Goal: Task Accomplishment & Management: Complete application form

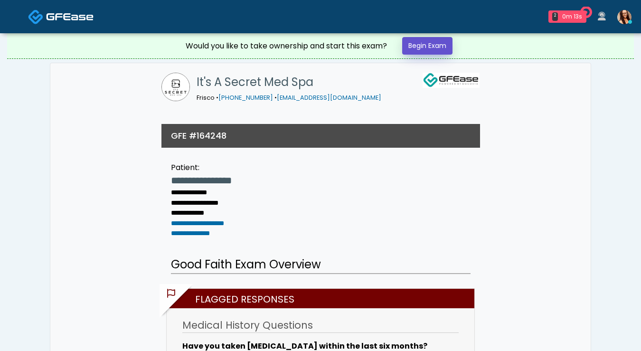
click at [431, 46] on link "Begin Exam" at bounding box center [427, 46] width 50 height 18
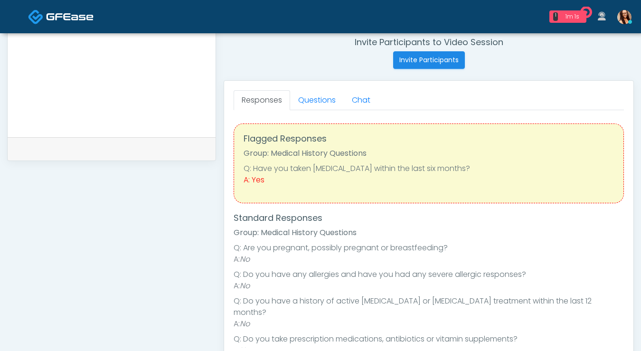
scroll to position [368, 0]
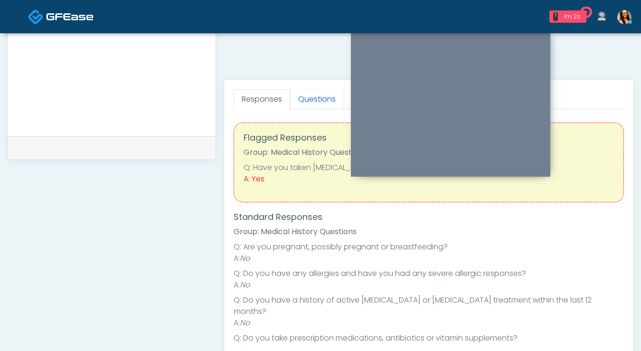
click at [305, 103] on link "Questions" at bounding box center [317, 99] width 54 height 20
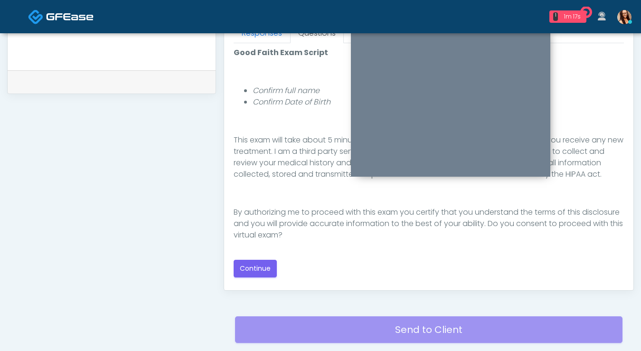
scroll to position [439, 0]
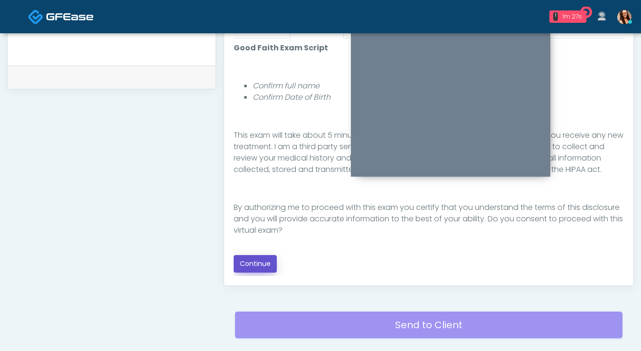
click at [261, 262] on button "Continue" at bounding box center [255, 264] width 43 height 18
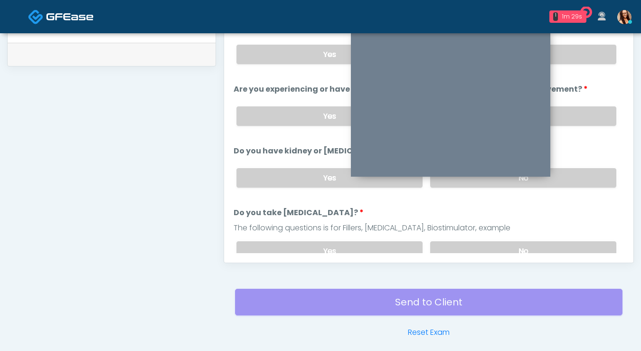
scroll to position [249, 0]
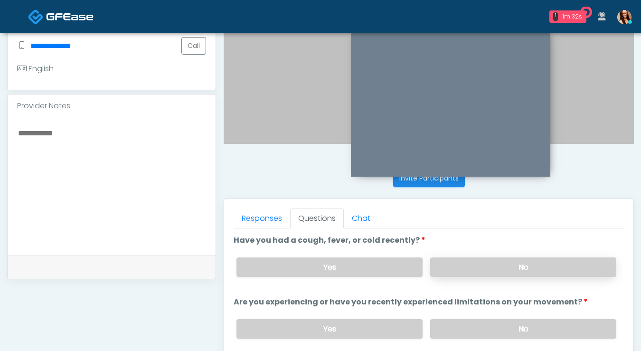
click at [466, 264] on label "No" at bounding box center [523, 266] width 186 height 19
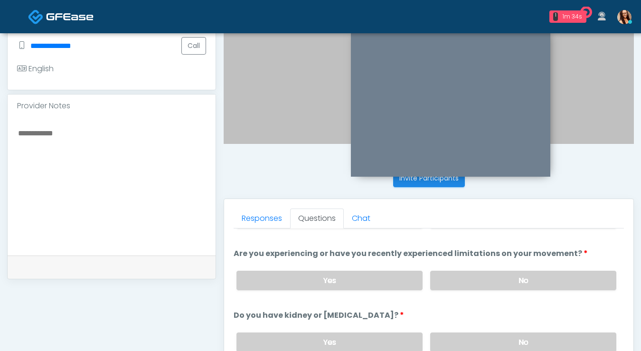
scroll to position [50, 0]
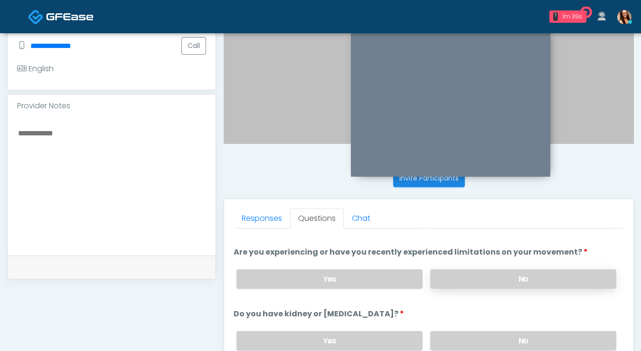
click at [465, 277] on label "No" at bounding box center [523, 278] width 186 height 19
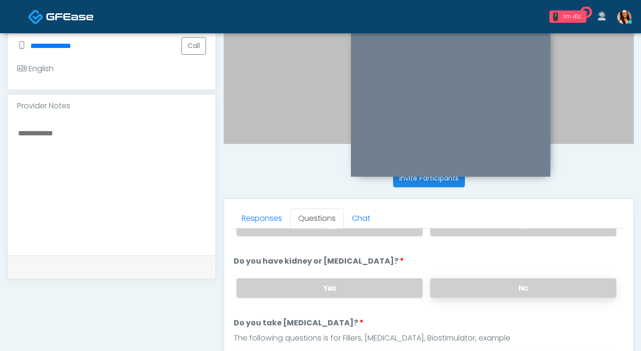
click at [465, 282] on label "No" at bounding box center [523, 287] width 186 height 19
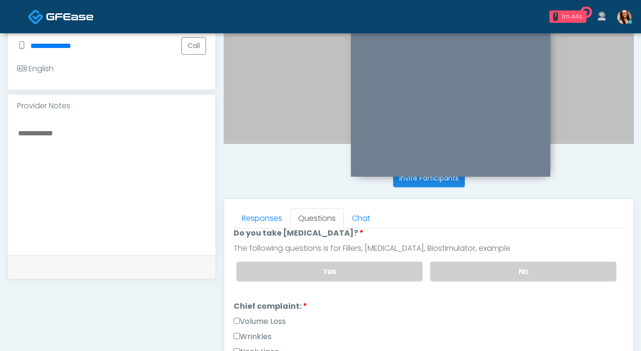
scroll to position [200, 0]
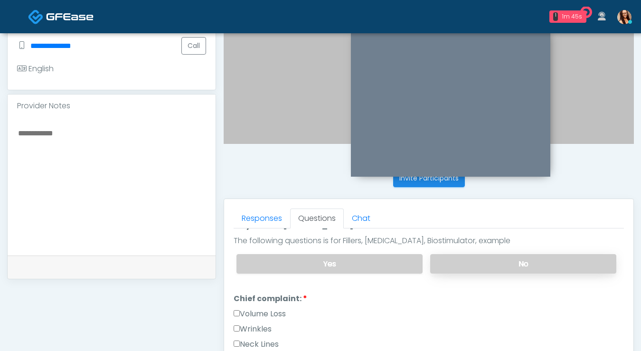
click at [466, 264] on label "No" at bounding box center [523, 263] width 186 height 19
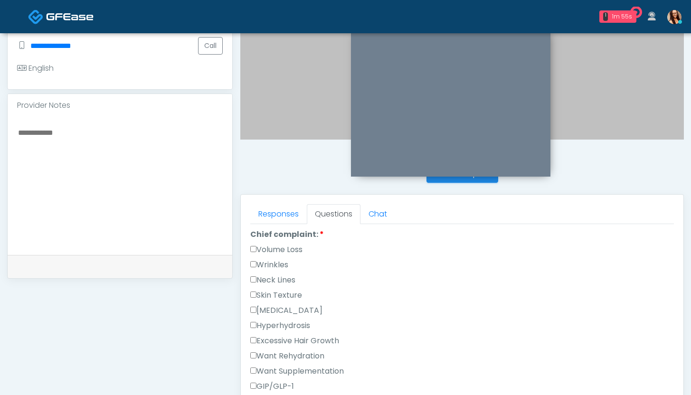
scroll to position [255, 0]
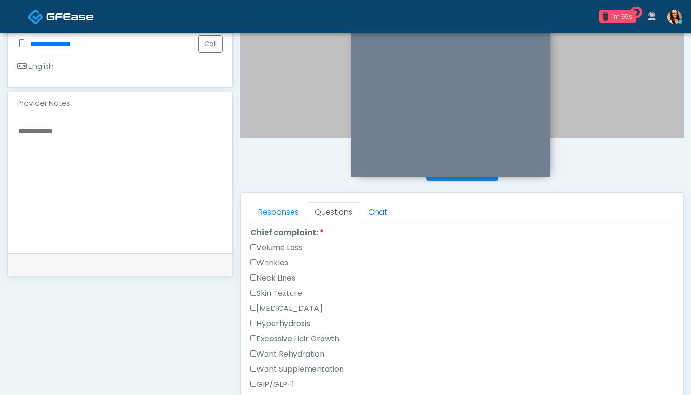
click at [282, 307] on label "Hyperpigmentation" at bounding box center [286, 308] width 72 height 11
click at [292, 288] on label "Skin Texture" at bounding box center [276, 293] width 52 height 11
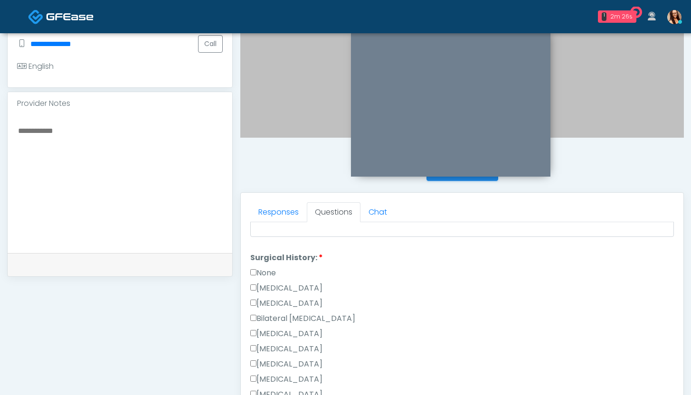
scroll to position [457, 0]
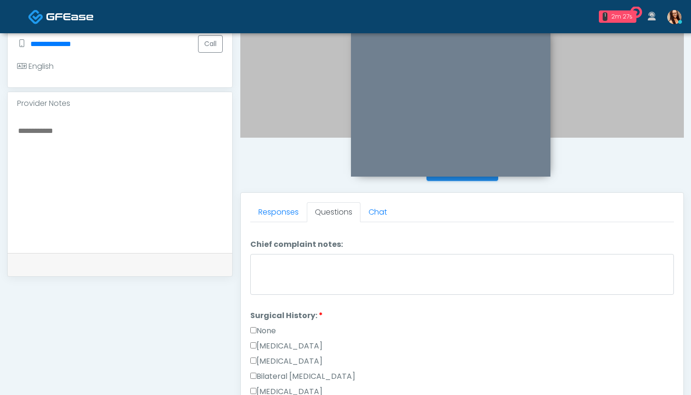
click at [261, 327] on label "None" at bounding box center [263, 330] width 26 height 11
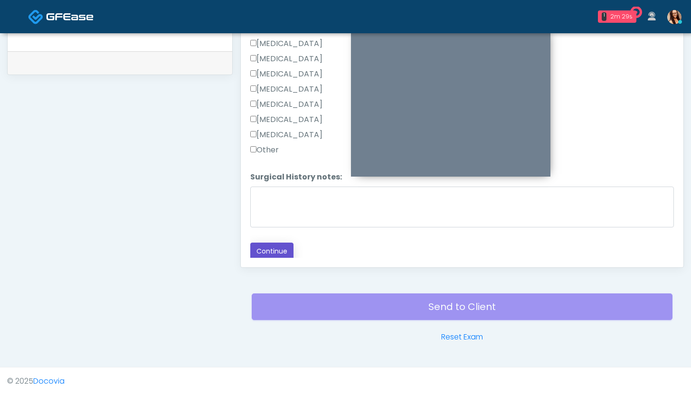
click at [280, 249] on button "Continue" at bounding box center [271, 252] width 43 height 18
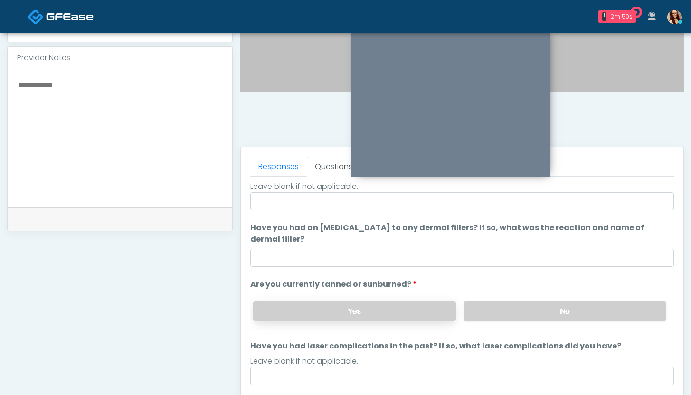
scroll to position [301, 0]
click at [533, 309] on label "No" at bounding box center [564, 311] width 203 height 19
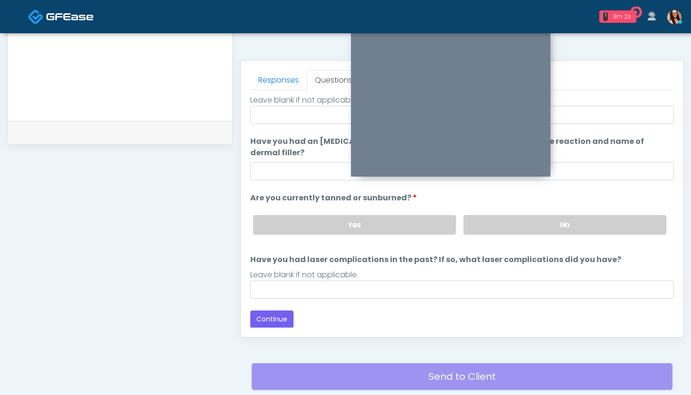
scroll to position [423, 0]
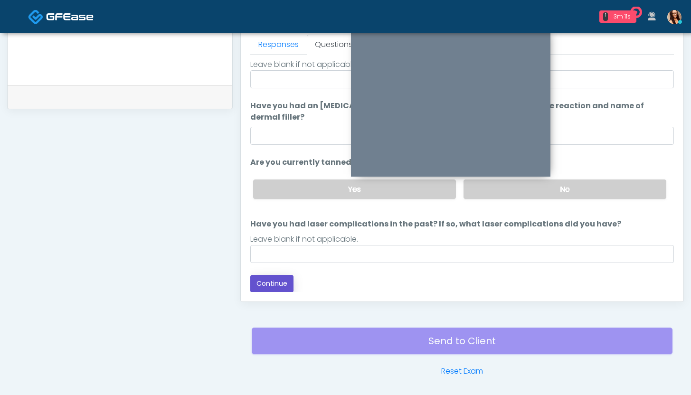
click at [272, 279] on button "Continue" at bounding box center [271, 284] width 43 height 18
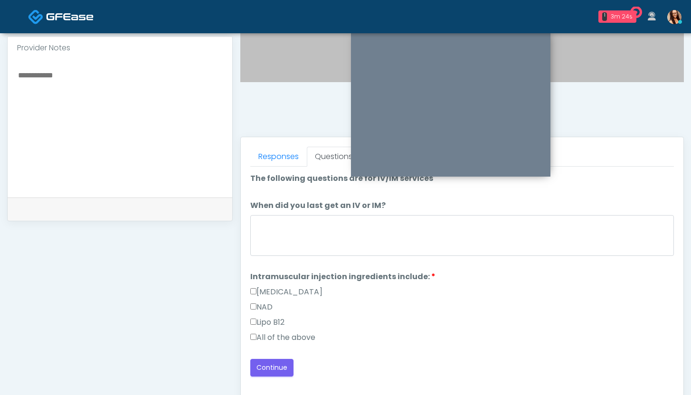
scroll to position [312, 0]
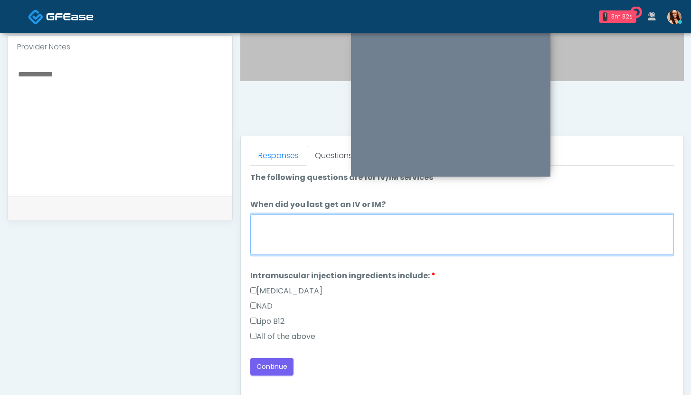
click at [348, 248] on textarea "When did you last get an IV or IM?" at bounding box center [462, 234] width 424 height 41
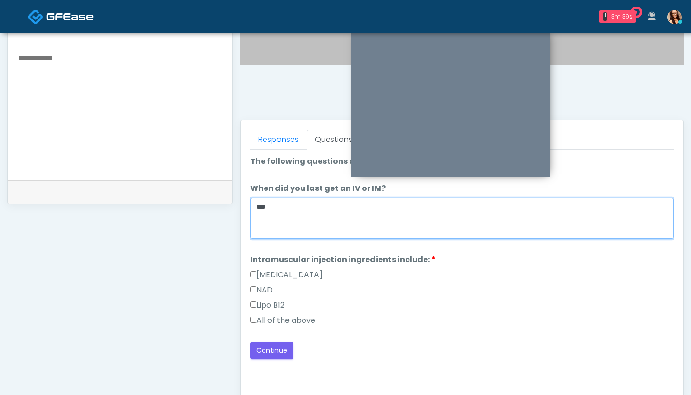
scroll to position [330, 0]
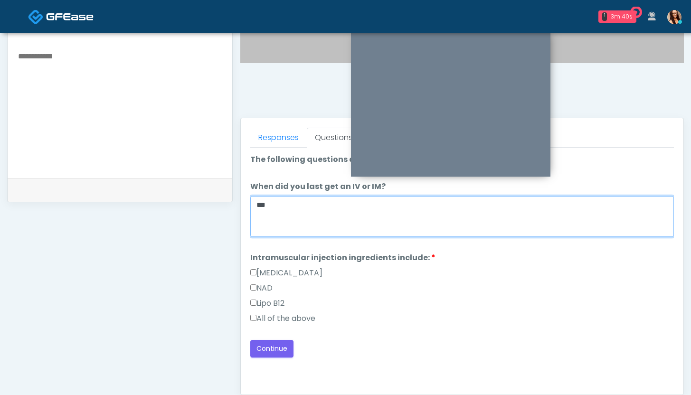
type textarea "***"
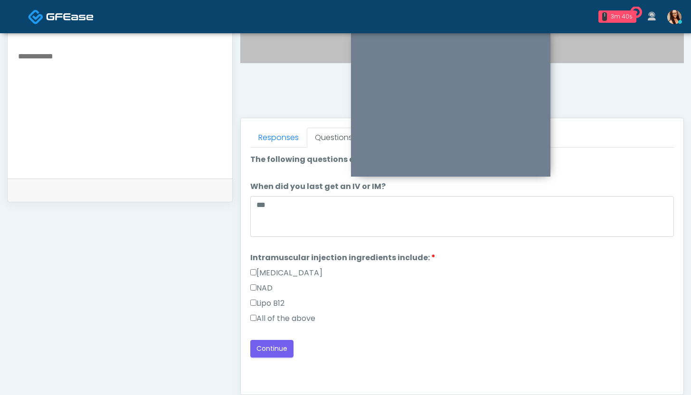
click at [289, 320] on label "All of the above" at bounding box center [282, 318] width 65 height 11
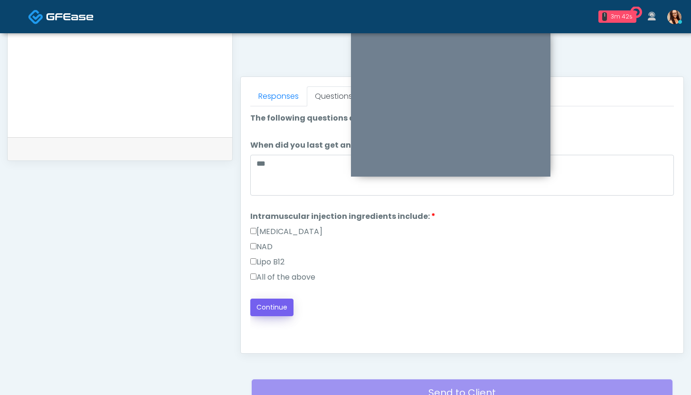
scroll to position [378, 0]
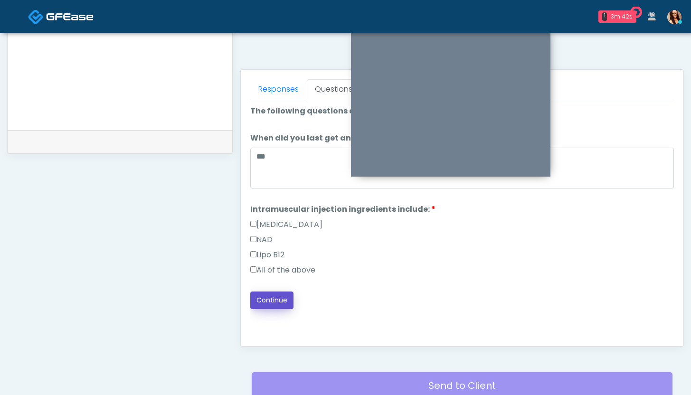
click at [276, 294] on button "Continue" at bounding box center [271, 301] width 43 height 18
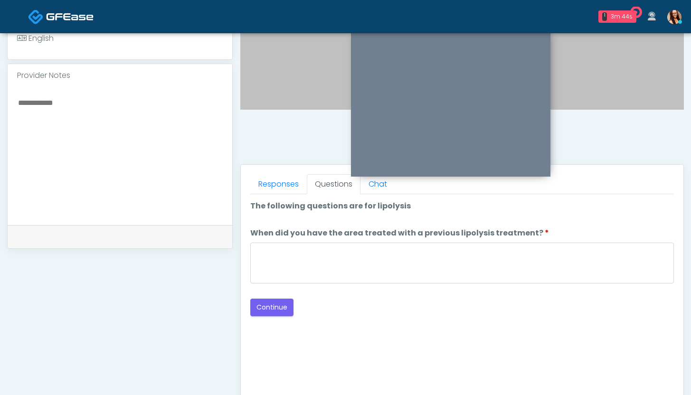
scroll to position [277, 0]
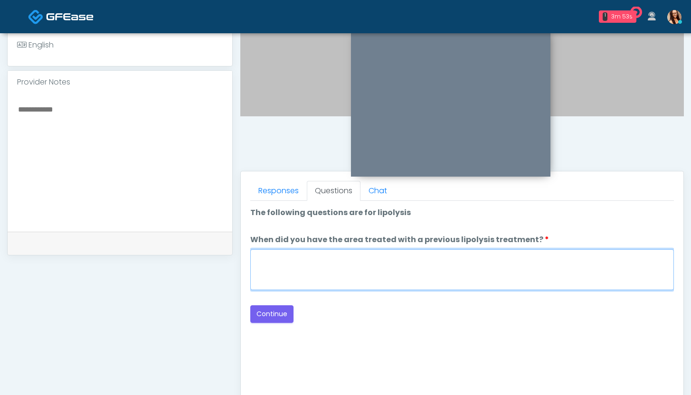
click at [311, 263] on textarea "When did you have the area treated with a previous lipolysis treatment?" at bounding box center [462, 269] width 424 height 41
type textarea "***"
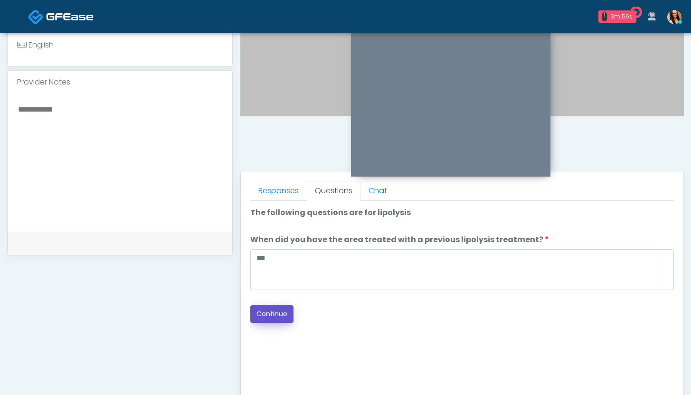
click at [282, 317] on button "Continue" at bounding box center [271, 314] width 43 height 18
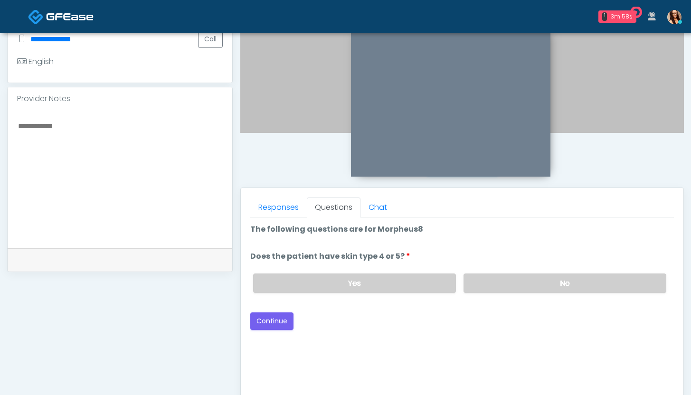
scroll to position [253, 0]
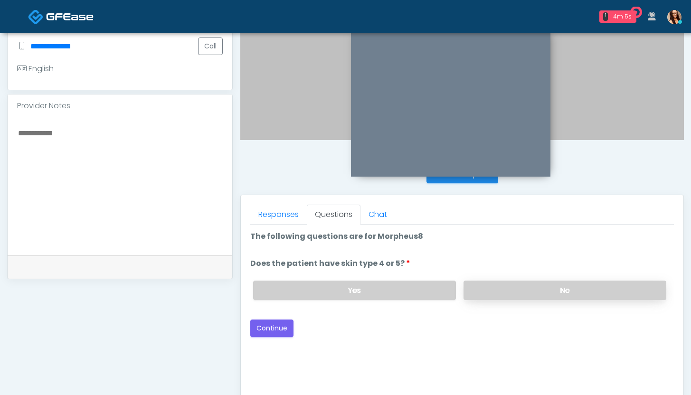
click at [538, 295] on label "No" at bounding box center [564, 290] width 203 height 19
click at [269, 328] on button "Continue" at bounding box center [271, 329] width 43 height 18
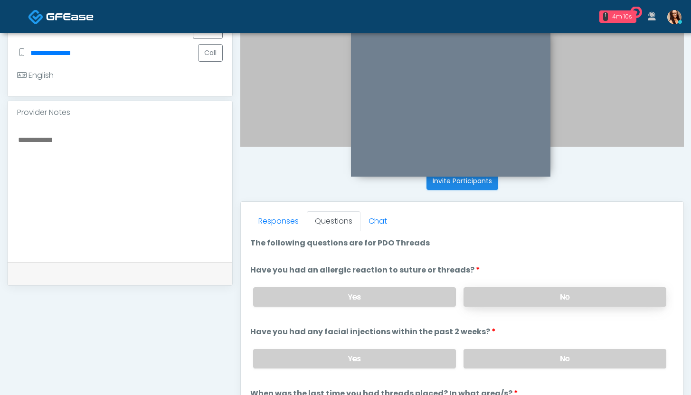
scroll to position [248, 0]
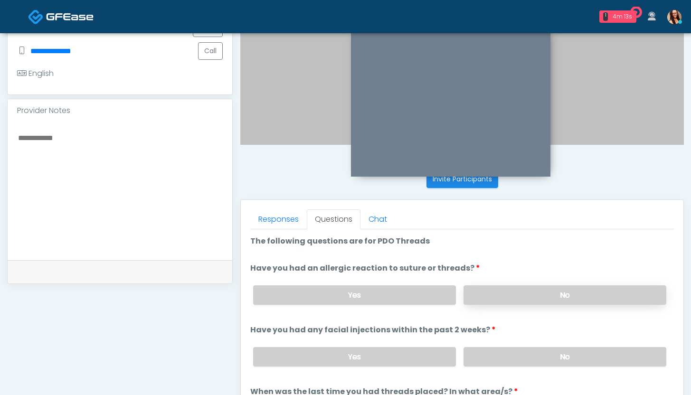
click at [510, 303] on label "No" at bounding box center [564, 294] width 203 height 19
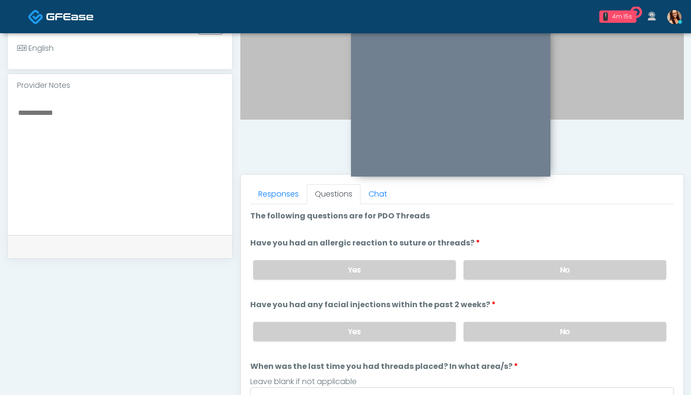
scroll to position [275, 0]
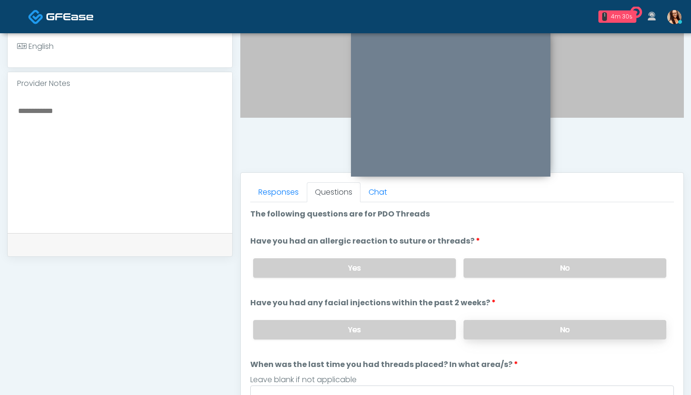
click at [503, 337] on label "No" at bounding box center [564, 329] width 203 height 19
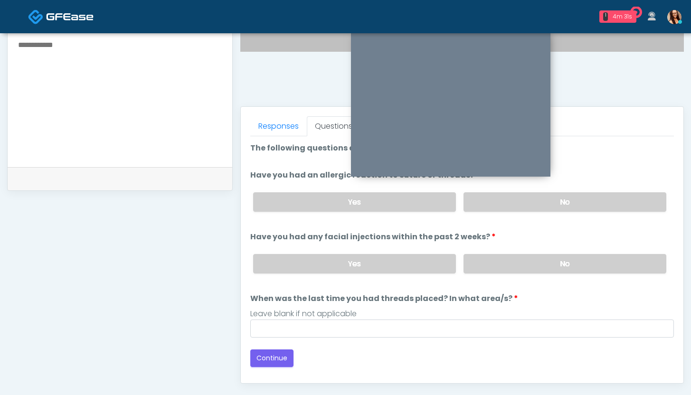
scroll to position [404, 0]
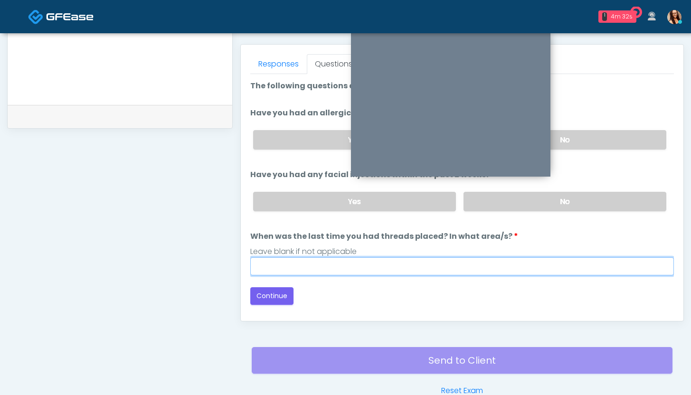
click at [409, 268] on input "When was the last time you had threads placed? In what area/s?" at bounding box center [462, 266] width 424 height 18
type input "***"
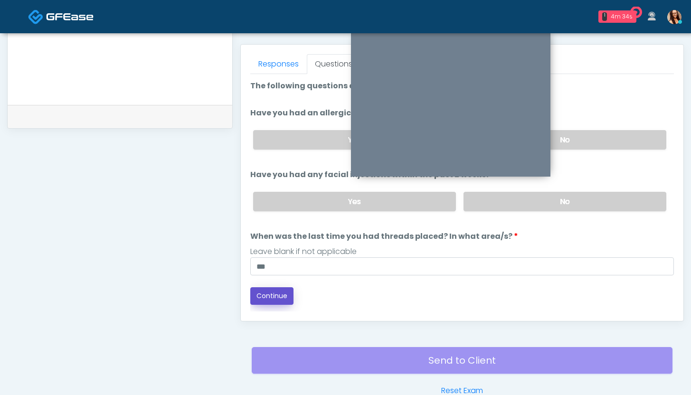
click at [268, 296] on button "Continue" at bounding box center [271, 296] width 43 height 18
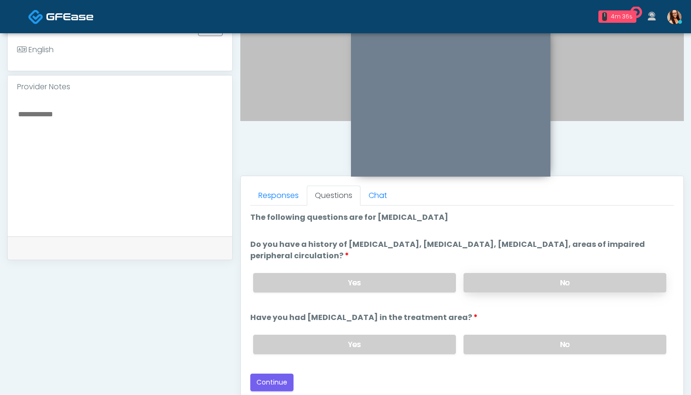
scroll to position [272, 0]
click at [513, 286] on label "No" at bounding box center [564, 282] width 203 height 19
click at [501, 340] on label "No" at bounding box center [564, 344] width 203 height 19
drag, startPoint x: 262, startPoint y: 377, endPoint x: 273, endPoint y: 370, distance: 12.8
click at [262, 350] on button "Continue" at bounding box center [271, 383] width 43 height 18
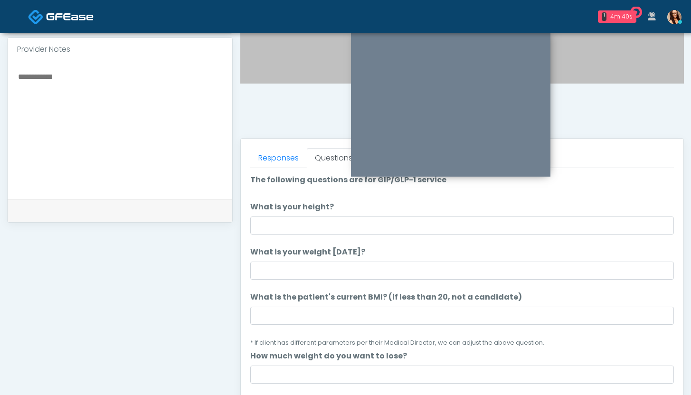
scroll to position [317, 0]
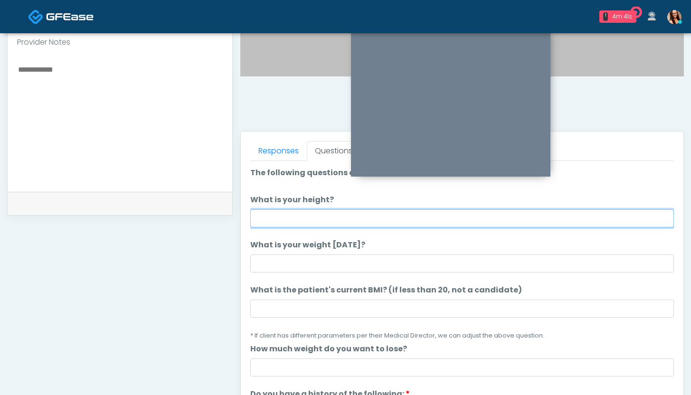
click at [292, 213] on input "What is your height?" at bounding box center [462, 218] width 424 height 18
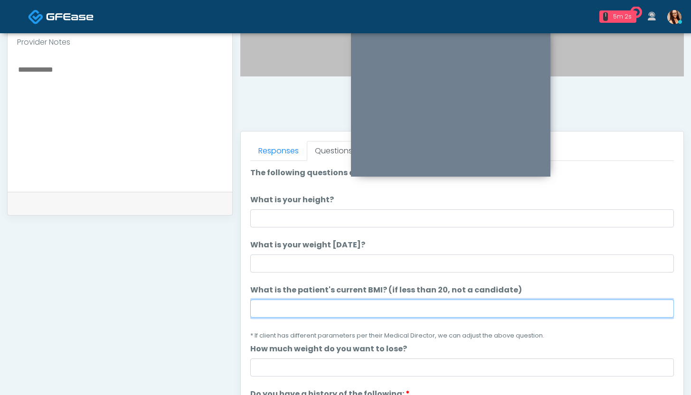
click at [289, 305] on input "What is the patient's current BMI? (if less than 20, not a candidate)" at bounding box center [462, 309] width 424 height 18
type input "**"
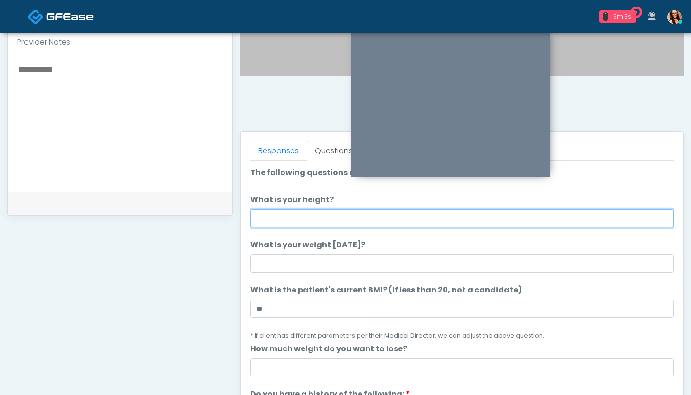
click at [292, 217] on input "What is your height?" at bounding box center [462, 218] width 424 height 18
type input "******"
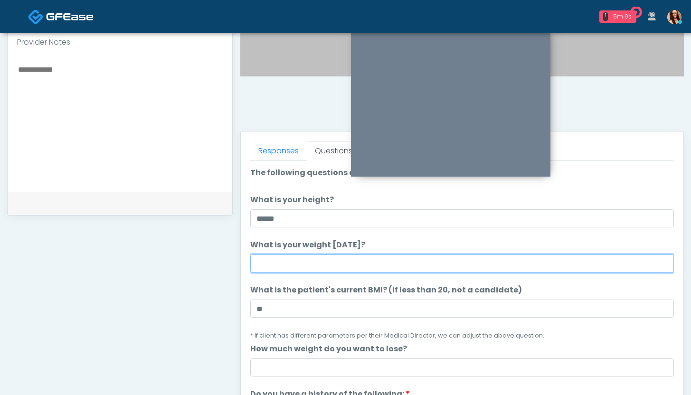
click at [285, 265] on input "What is your weight today?" at bounding box center [462, 263] width 424 height 18
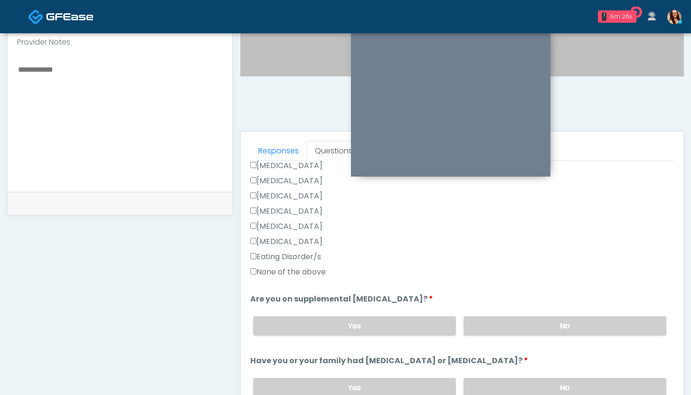
scroll to position [244, 0]
type input "***"
click at [296, 270] on label "None of the above" at bounding box center [287, 271] width 75 height 11
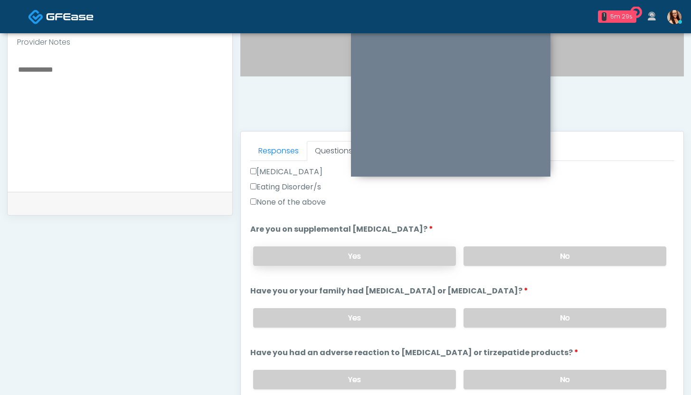
scroll to position [315, 0]
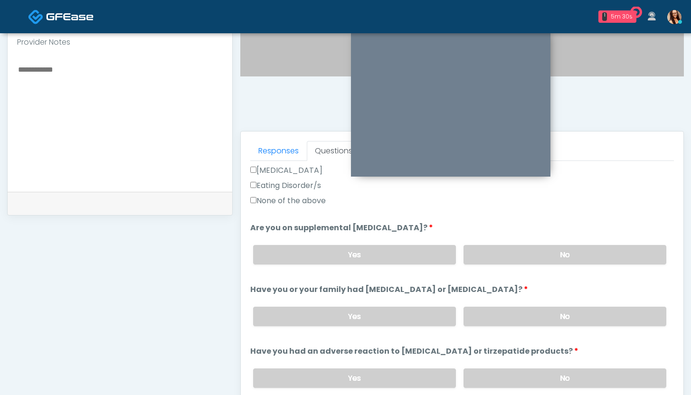
click at [502, 266] on div "Yes No" at bounding box center [459, 254] width 428 height 35
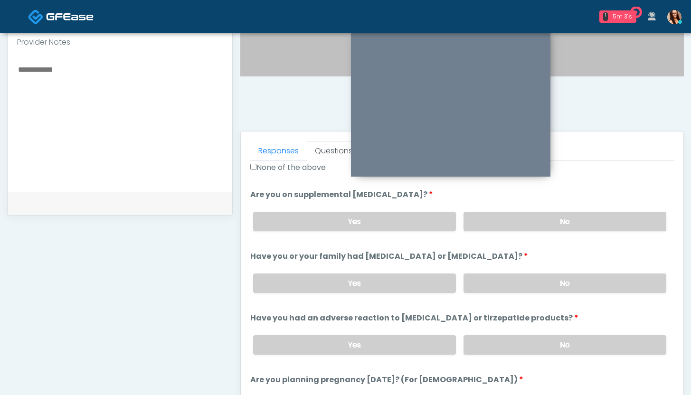
scroll to position [349, 0]
click at [512, 226] on label "No" at bounding box center [564, 220] width 203 height 19
click at [510, 276] on label "No" at bounding box center [564, 282] width 203 height 19
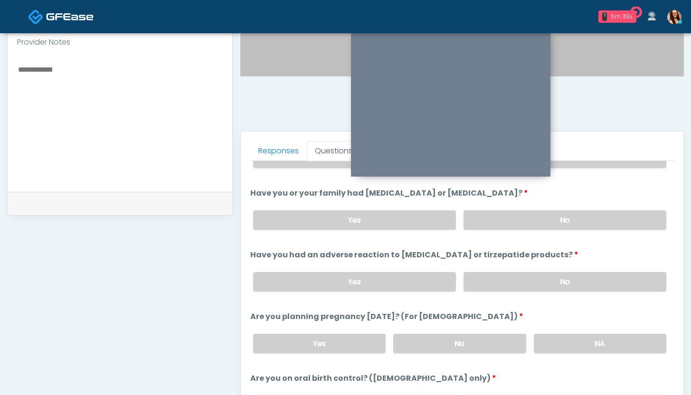
scroll to position [412, 0]
click at [503, 274] on label "No" at bounding box center [564, 281] width 203 height 19
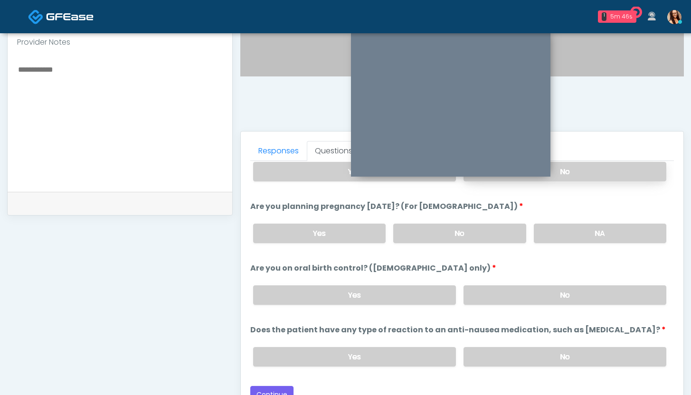
scroll to position [524, 0]
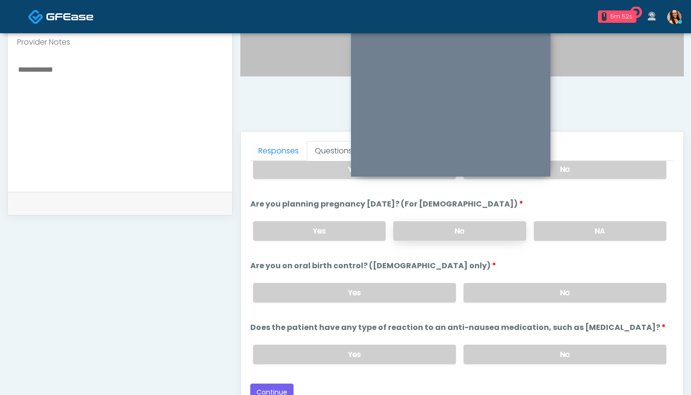
click at [460, 227] on label "No" at bounding box center [459, 230] width 132 height 19
click at [498, 292] on label "No" at bounding box center [564, 292] width 203 height 19
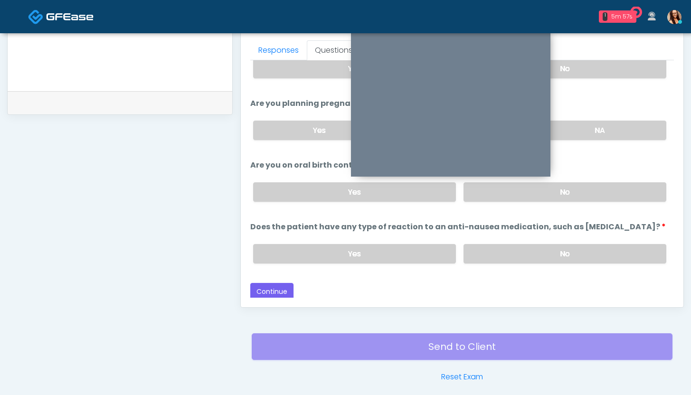
scroll to position [419, 0]
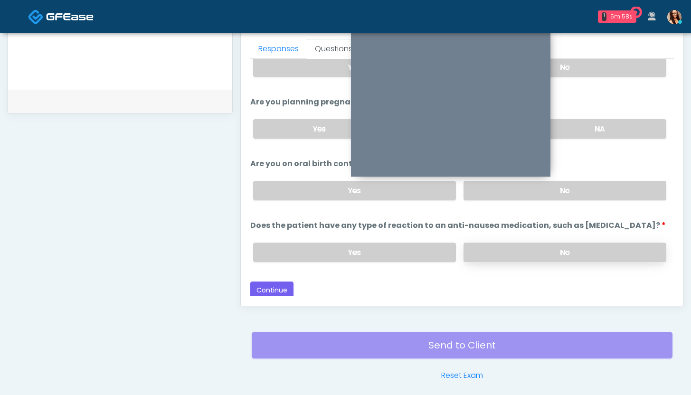
click at [508, 246] on label "No" at bounding box center [564, 252] width 203 height 19
click at [280, 288] on button "Continue" at bounding box center [271, 291] width 43 height 18
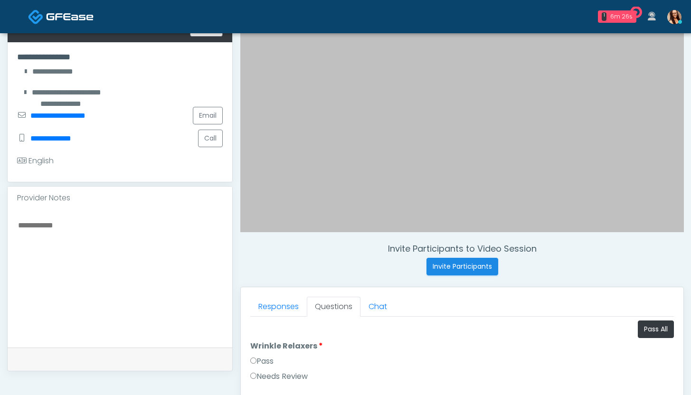
scroll to position [189, 0]
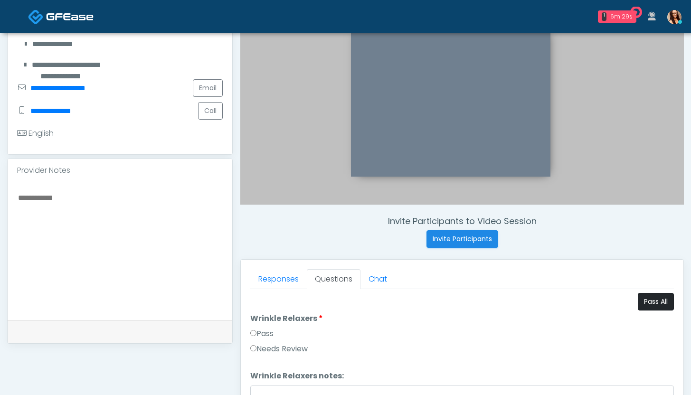
click at [641, 300] on button "Pass All" at bounding box center [656, 302] width 36 height 18
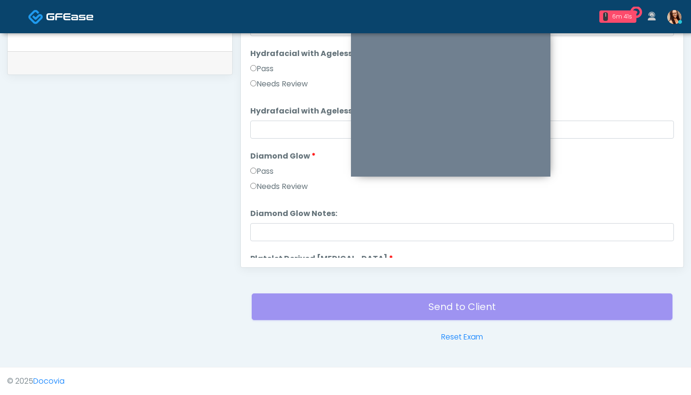
scroll to position [1753, 0]
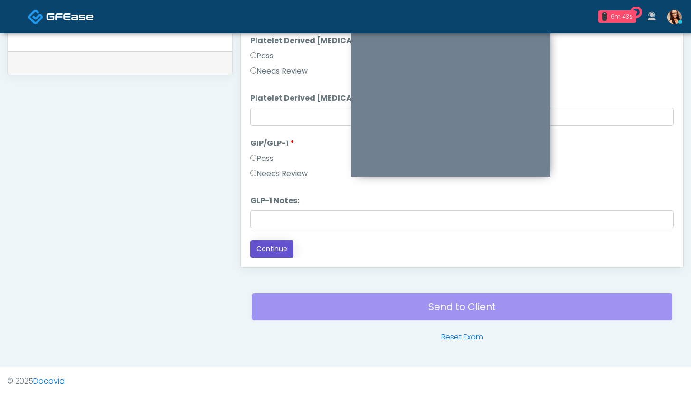
click at [265, 247] on button "Continue" at bounding box center [271, 249] width 43 height 18
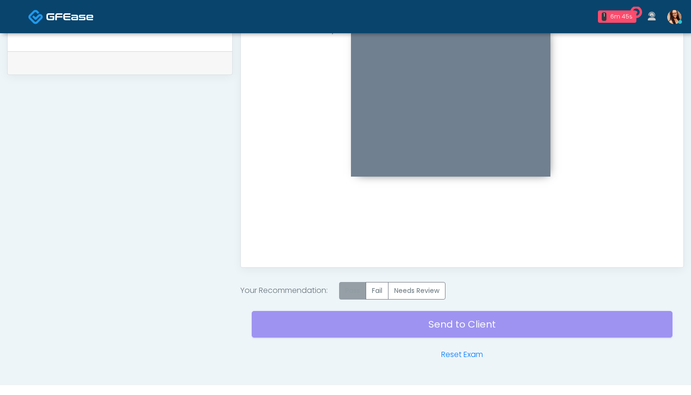
click at [358, 293] on label "Pass" at bounding box center [352, 291] width 27 height 18
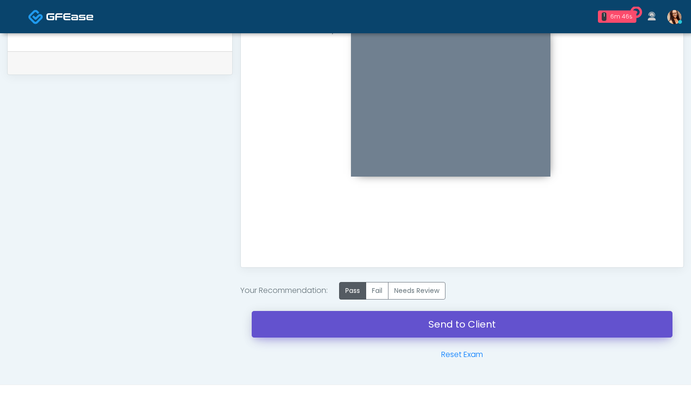
click at [346, 318] on link "Send to Client" at bounding box center [462, 324] width 421 height 27
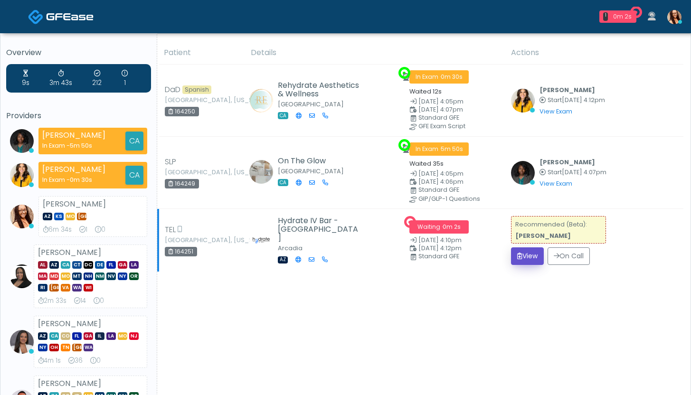
click at [534, 254] on button "View" at bounding box center [527, 256] width 33 height 18
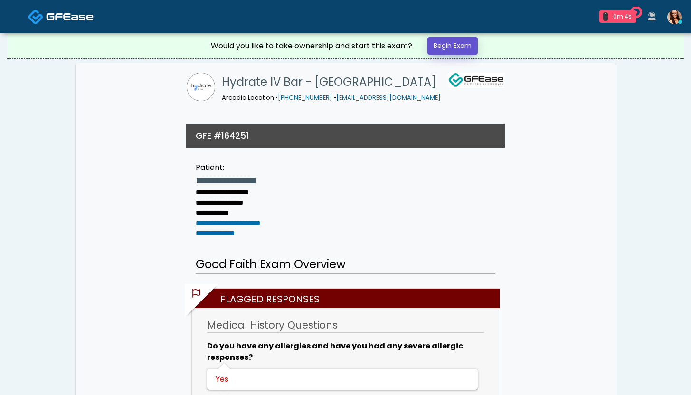
click at [458, 45] on link "Begin Exam" at bounding box center [452, 46] width 50 height 18
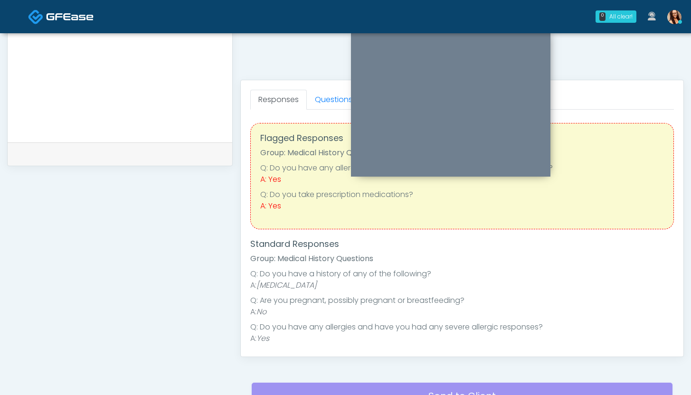
scroll to position [325, 0]
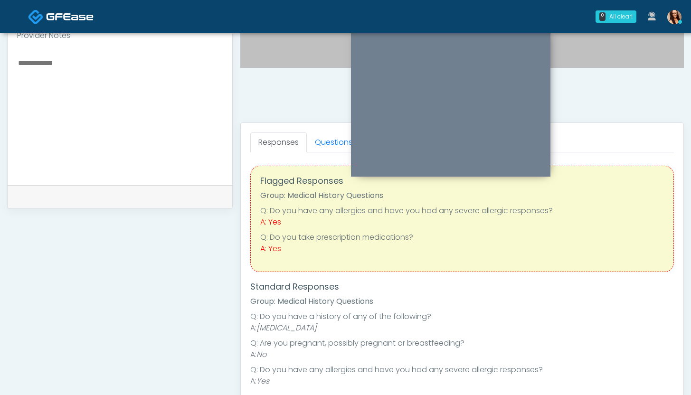
click at [436, 303] on li "Group: Medical History Questions" at bounding box center [462, 301] width 424 height 11
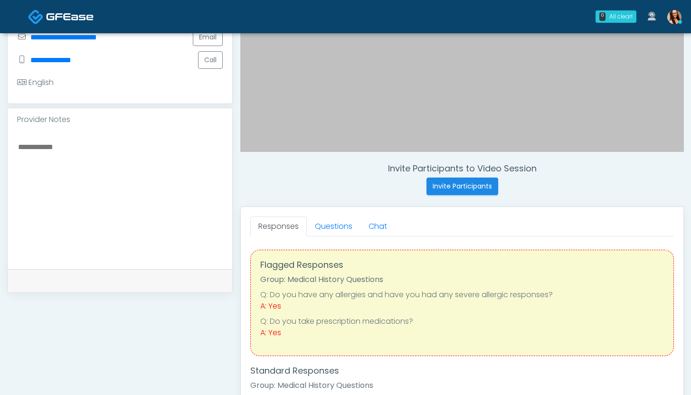
scroll to position [295, 0]
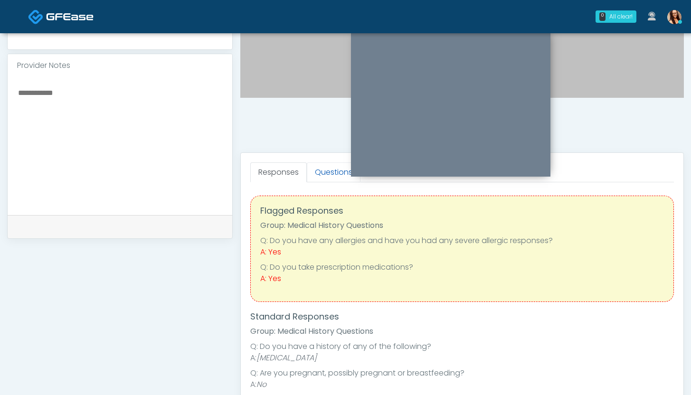
click at [326, 171] on link "Questions" at bounding box center [334, 172] width 54 height 20
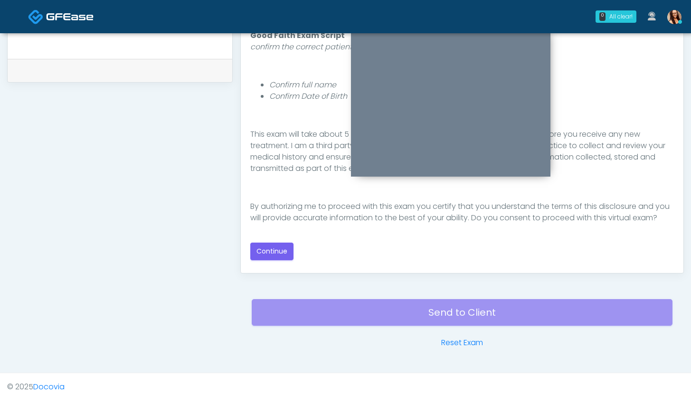
scroll to position [457, 0]
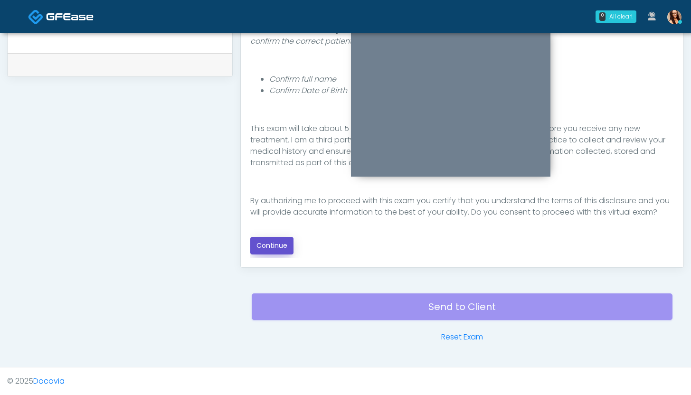
click at [279, 251] on button "Continue" at bounding box center [271, 246] width 43 height 18
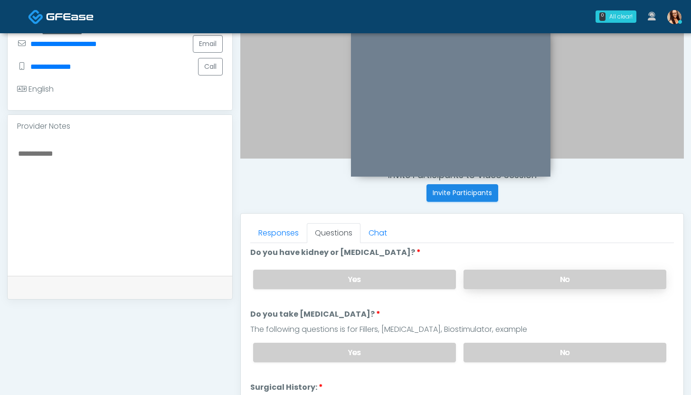
scroll to position [4, 0]
click at [540, 274] on label "No" at bounding box center [564, 277] width 203 height 19
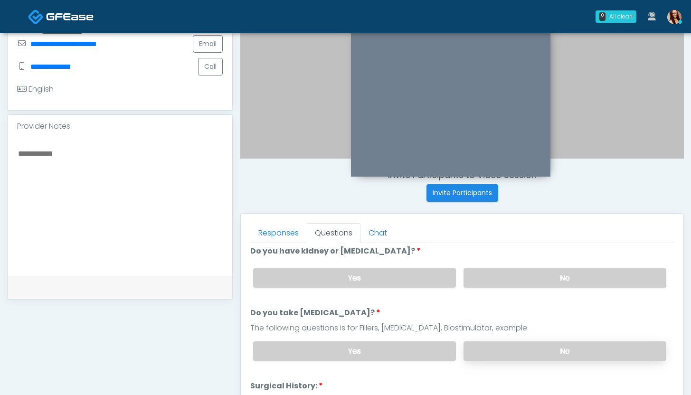
click at [482, 351] on label "No" at bounding box center [564, 350] width 203 height 19
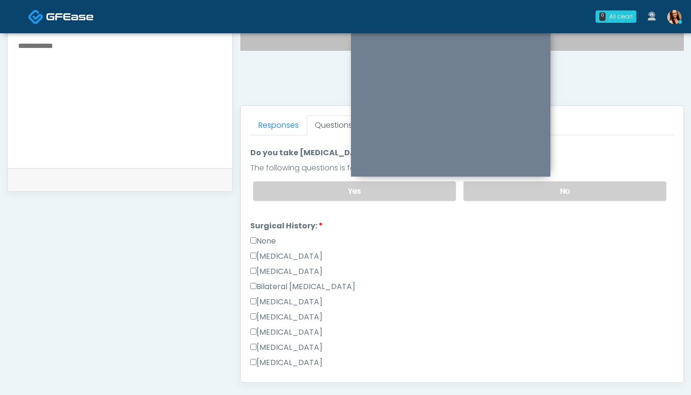
scroll to position [57, 0]
click at [271, 239] on label "None" at bounding box center [263, 240] width 26 height 11
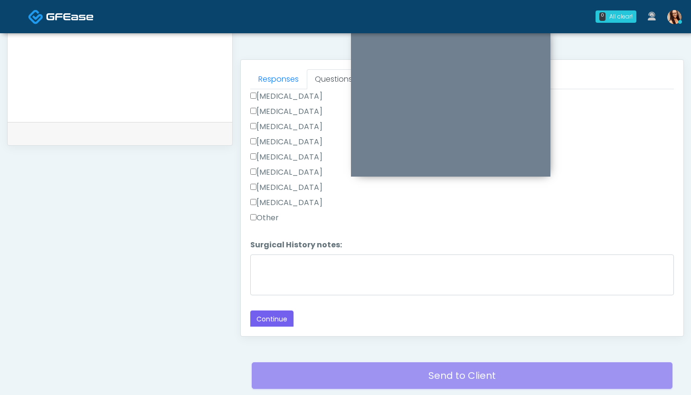
scroll to position [457, 0]
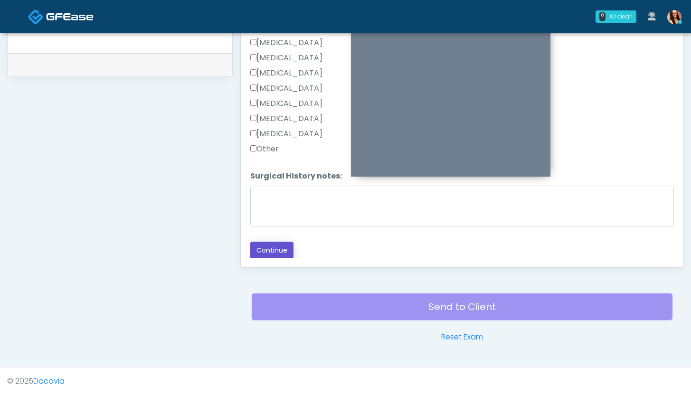
click at [281, 253] on button "Continue" at bounding box center [271, 251] width 43 height 18
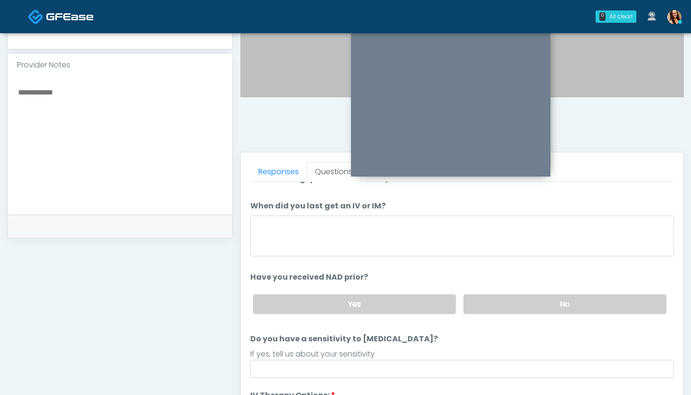
scroll to position [15, 0]
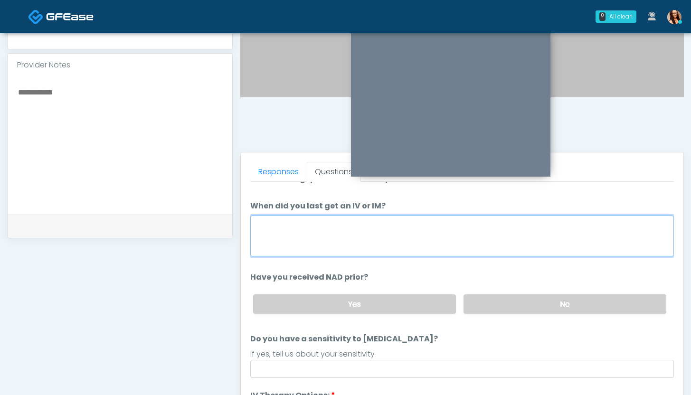
click at [454, 243] on textarea "When did you last get an IV or IM?" at bounding box center [462, 236] width 424 height 41
click at [401, 235] on textarea "When did you last get an IV or IM?" at bounding box center [462, 236] width 424 height 41
type textarea "**********"
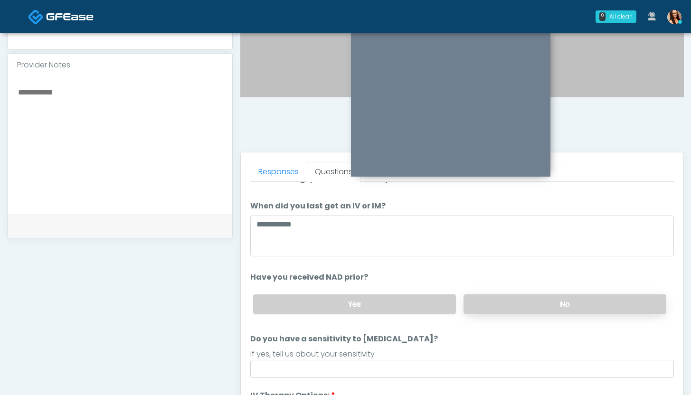
click at [502, 297] on label "No" at bounding box center [564, 303] width 203 height 19
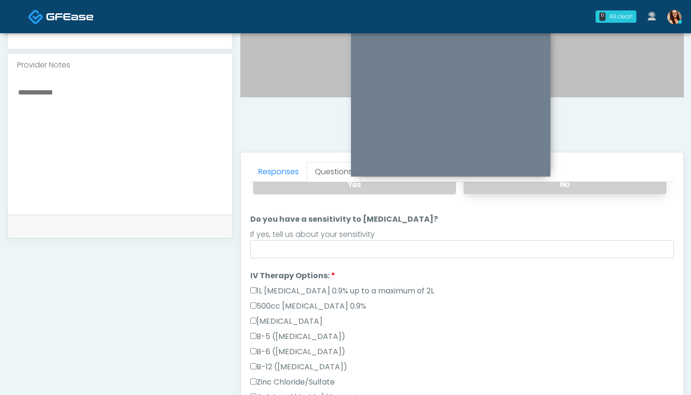
scroll to position [169, 0]
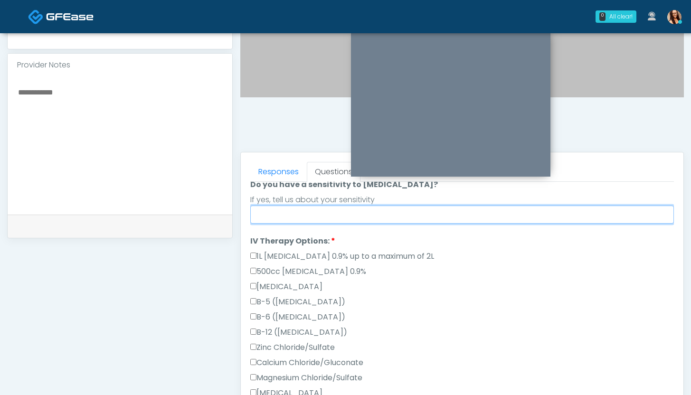
click at [417, 212] on input "Do you have a sensitivity to [MEDICAL_DATA]?" at bounding box center [462, 215] width 424 height 18
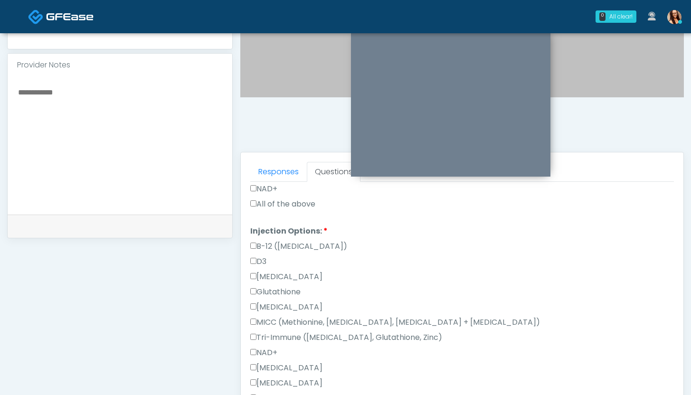
scroll to position [464, 0]
click at [280, 211] on div "All of the above" at bounding box center [462, 206] width 424 height 15
click at [285, 201] on label "All of the above" at bounding box center [282, 204] width 65 height 11
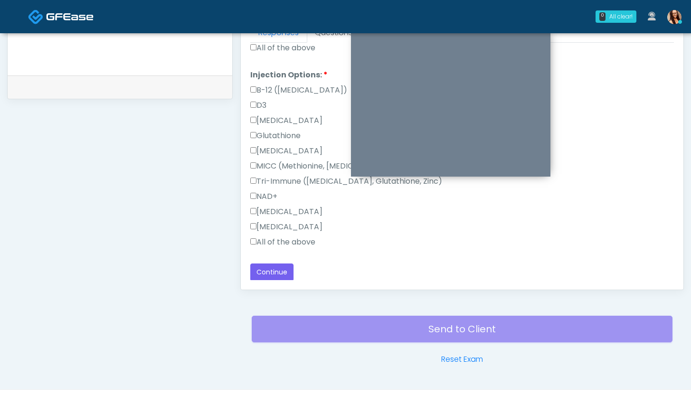
scroll to position [457, 0]
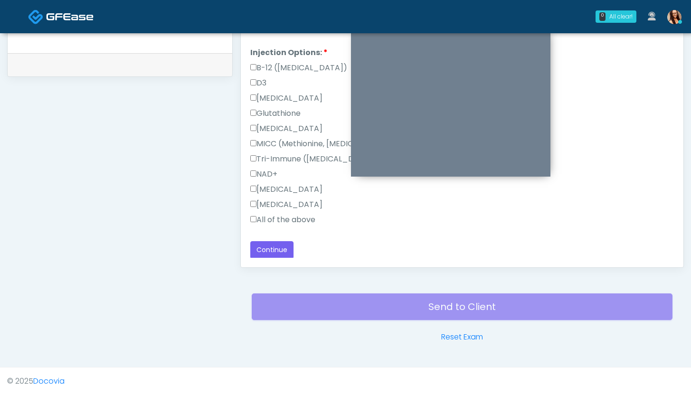
drag, startPoint x: 272, startPoint y: 217, endPoint x: 273, endPoint y: 236, distance: 18.5
click at [272, 217] on label "All of the above" at bounding box center [282, 219] width 65 height 11
click at [274, 253] on button "Continue" at bounding box center [271, 250] width 43 height 18
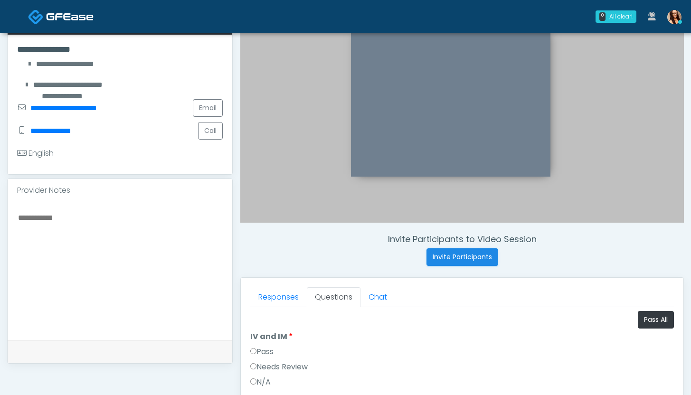
scroll to position [183, 0]
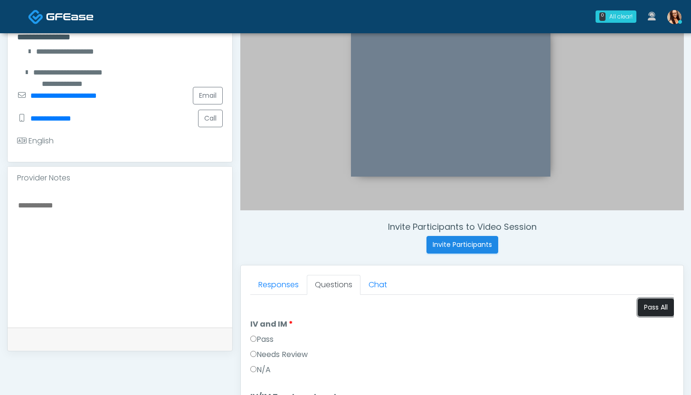
click at [647, 311] on button "Pass All" at bounding box center [656, 308] width 36 height 18
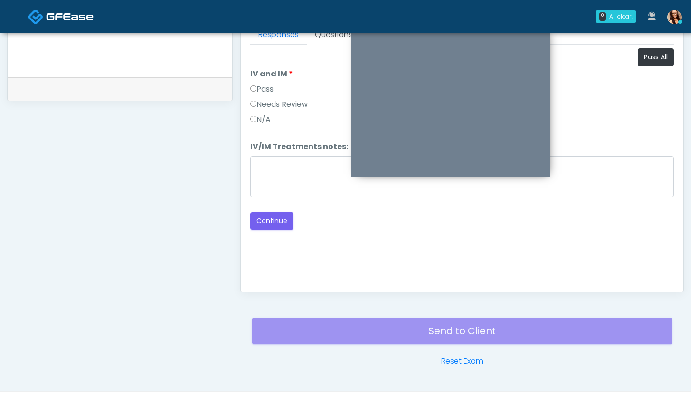
scroll to position [457, 0]
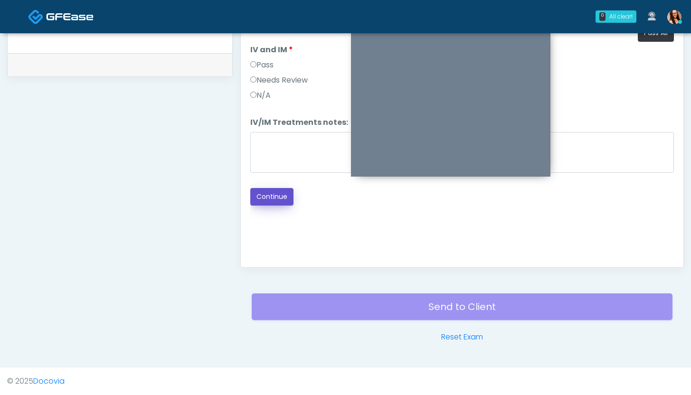
click at [277, 198] on button "Continue" at bounding box center [271, 197] width 43 height 18
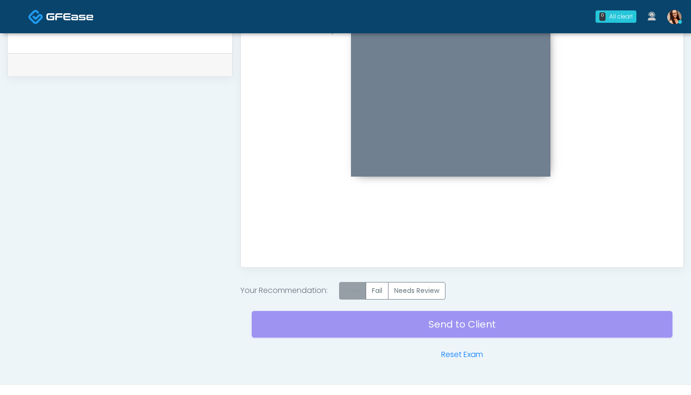
click at [344, 291] on label "Pass" at bounding box center [352, 291] width 27 height 18
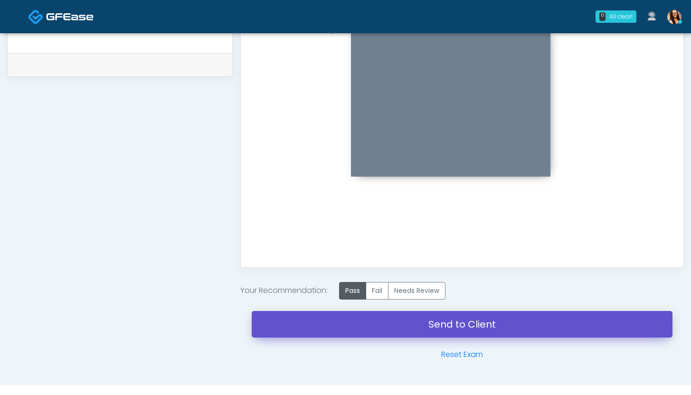
click at [328, 321] on link "Send to Client" at bounding box center [462, 324] width 421 height 27
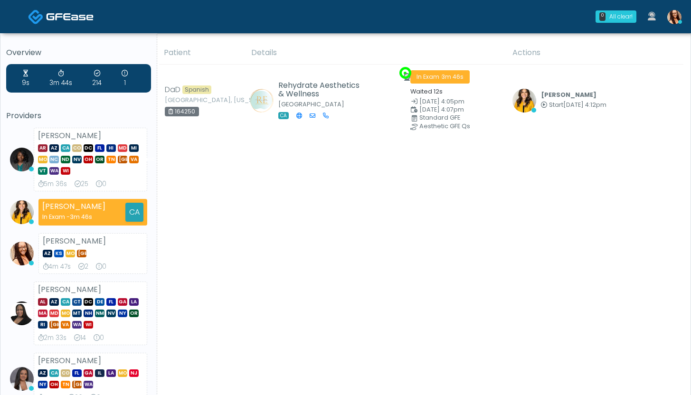
click at [16, 160] on img at bounding box center [22, 160] width 24 height 24
click at [55, 147] on span "AZ" at bounding box center [53, 148] width 9 height 8
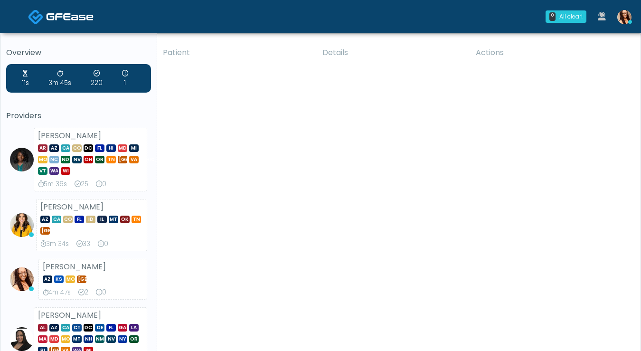
scroll to position [2, 0]
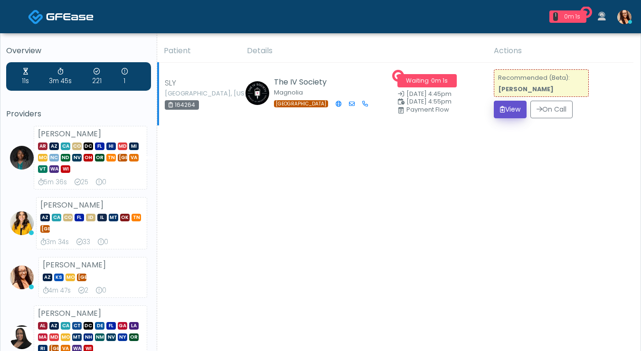
click at [500, 114] on button "View" at bounding box center [510, 110] width 33 height 18
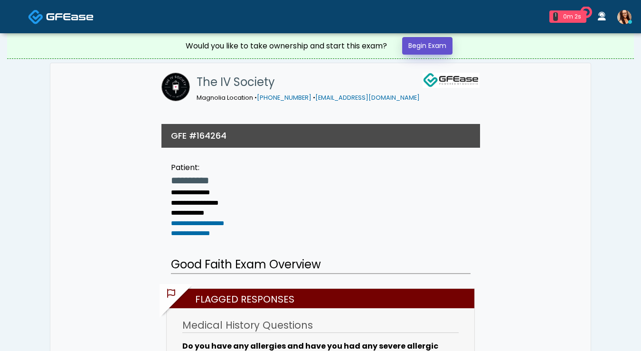
click at [424, 47] on link "Begin Exam" at bounding box center [427, 46] width 50 height 18
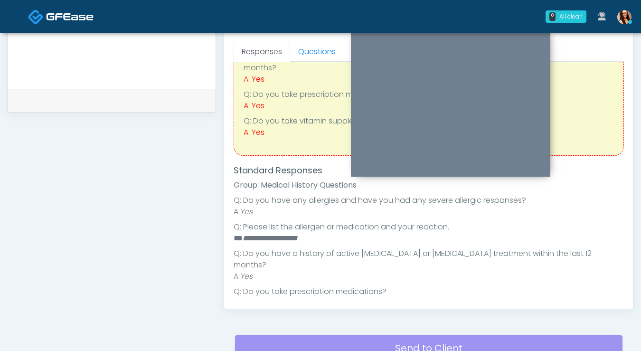
scroll to position [92, 0]
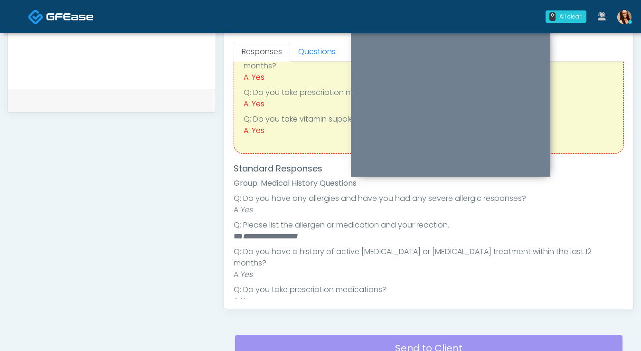
click at [298, 233] on em "**********" at bounding box center [270, 236] width 55 height 7
copy em "*********"
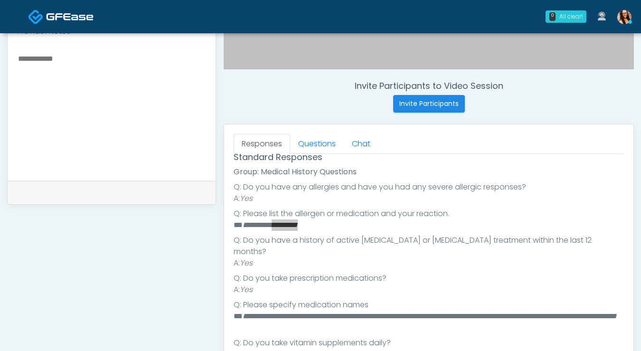
scroll to position [397, 0]
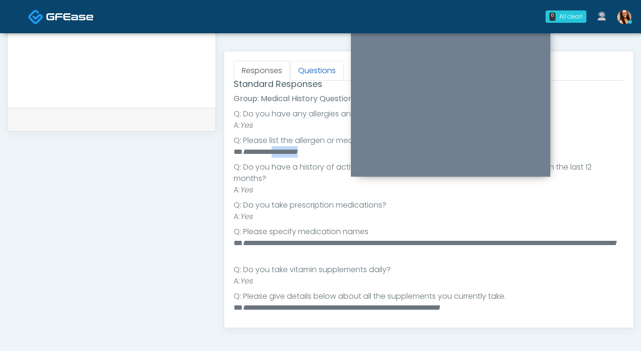
click at [312, 73] on link "Questions" at bounding box center [317, 71] width 54 height 20
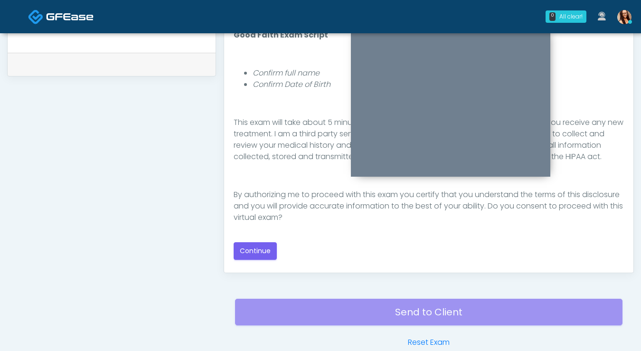
scroll to position [452, 0]
click at [258, 249] on button "Continue" at bounding box center [255, 251] width 43 height 18
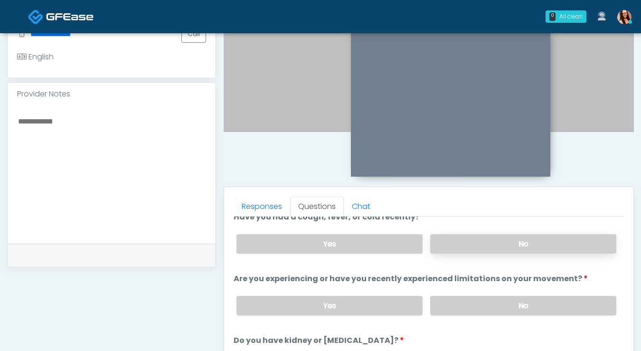
scroll to position [11, 0]
click at [403, 247] on label "Yes" at bounding box center [329, 243] width 186 height 19
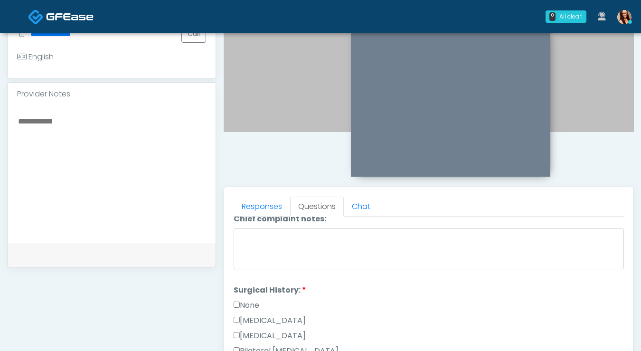
scroll to position [328, 0]
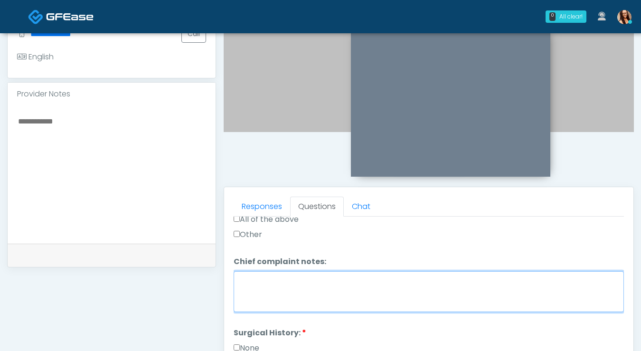
click at [404, 285] on textarea "Chief complaint notes:" at bounding box center [429, 291] width 390 height 41
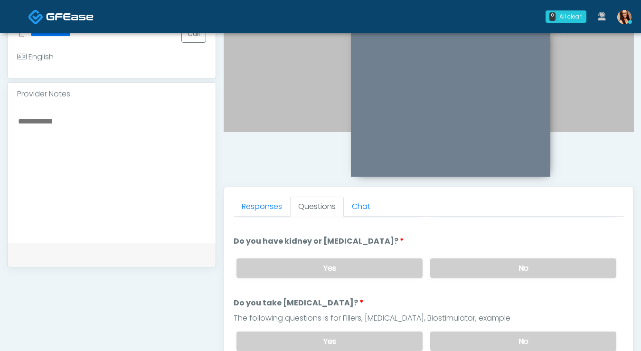
scroll to position [51, 0]
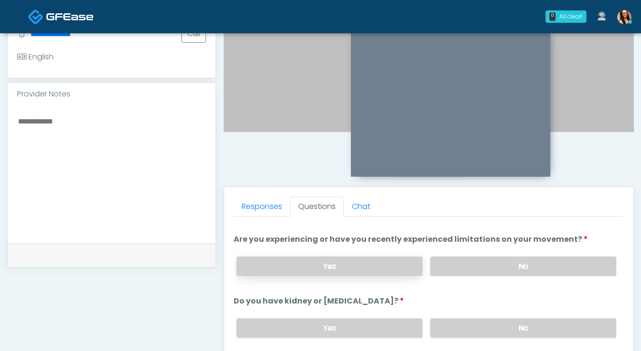
type textarea "**********"
click at [347, 264] on label "Yes" at bounding box center [329, 265] width 186 height 19
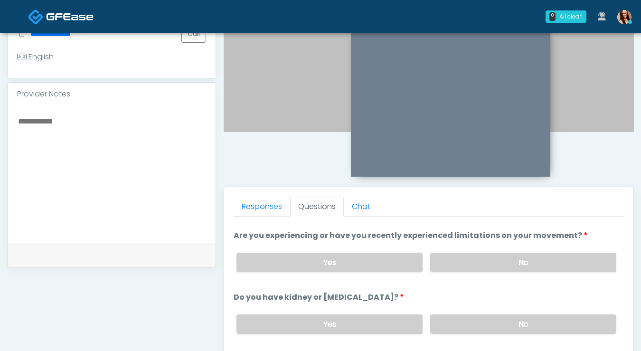
scroll to position [55, 0]
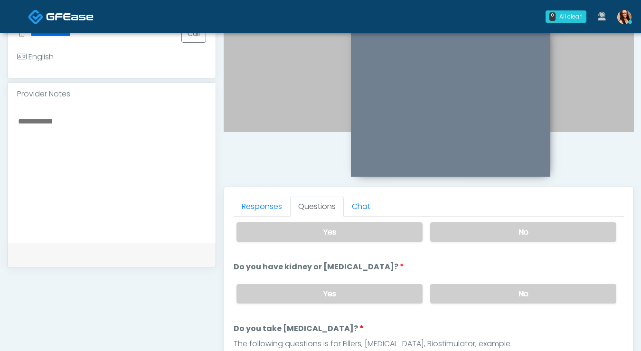
click at [464, 283] on div "Yes No" at bounding box center [426, 293] width 395 height 35
click at [465, 292] on label "No" at bounding box center [523, 293] width 186 height 19
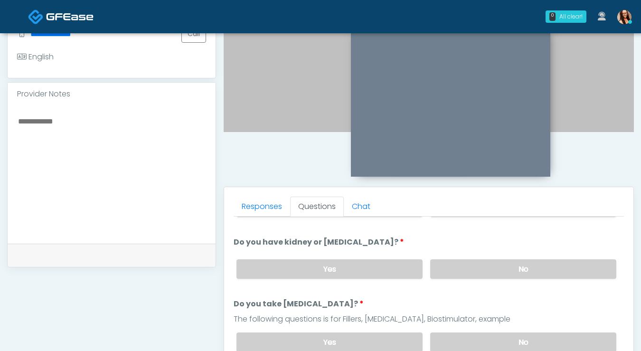
scroll to position [172, 0]
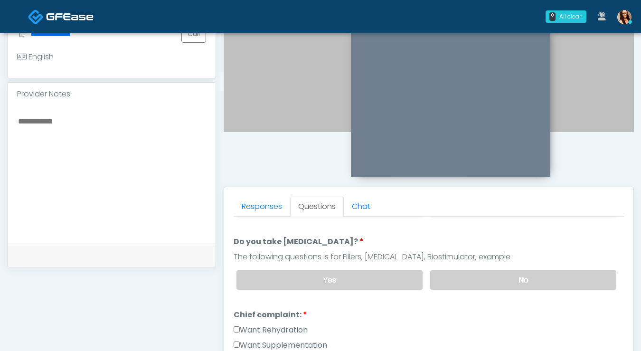
click at [369, 282] on label "Yes" at bounding box center [329, 279] width 186 height 19
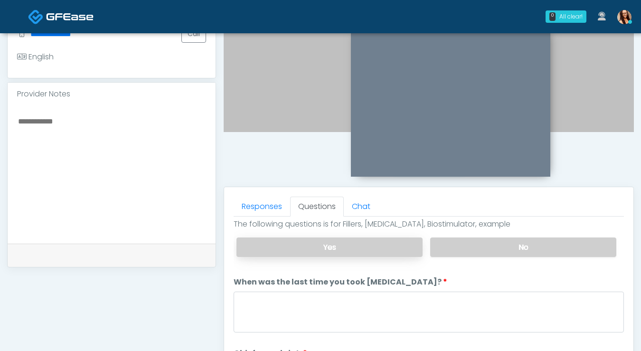
scroll to position [215, 0]
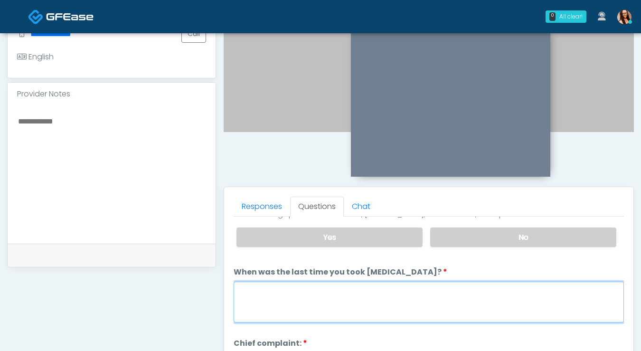
click at [364, 309] on textarea "When was the last time you took blood thinners?" at bounding box center [429, 302] width 390 height 41
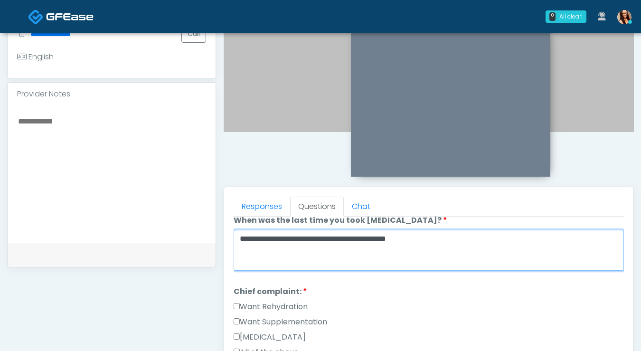
scroll to position [267, 0]
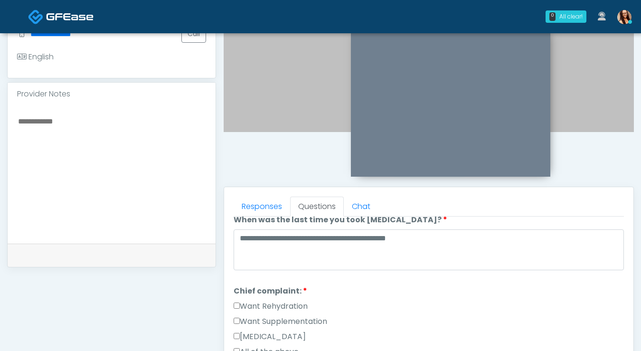
click at [243, 304] on label "Want Rehydration" at bounding box center [271, 306] width 74 height 11
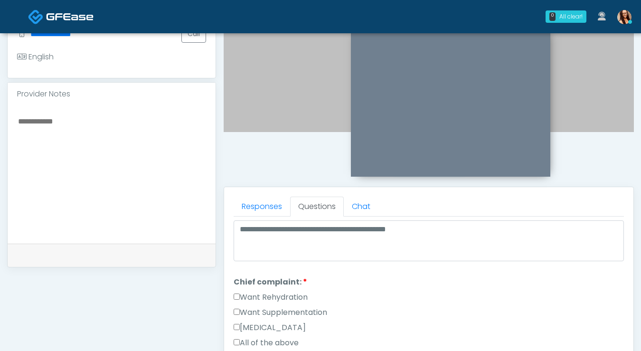
scroll to position [278, 0]
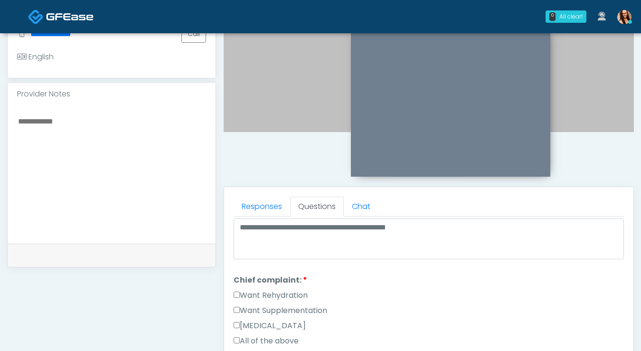
click at [320, 305] on label "Want Supplementation" at bounding box center [281, 310] width 94 height 11
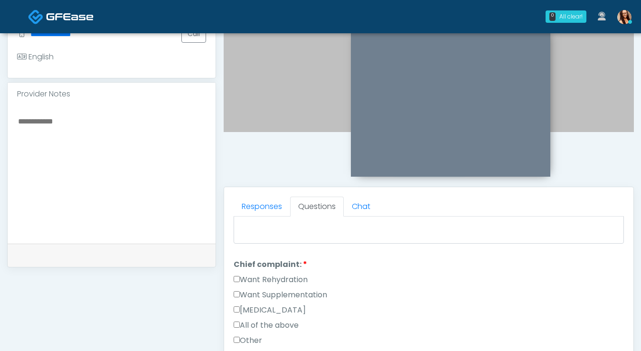
scroll to position [201, 0]
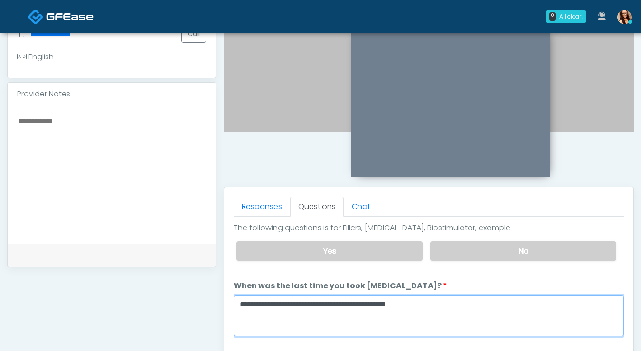
click at [453, 305] on textarea "**********" at bounding box center [429, 315] width 390 height 41
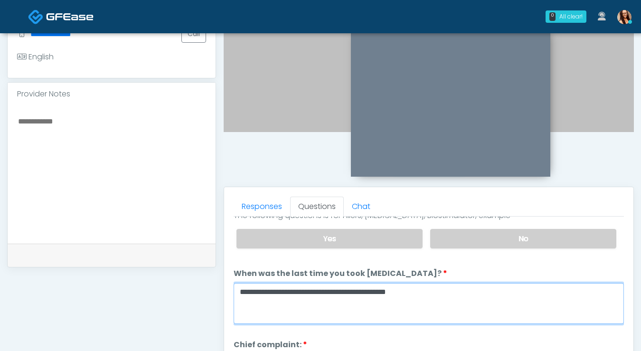
scroll to position [214, 0]
click at [373, 289] on textarea "**********" at bounding box center [429, 302] width 390 height 41
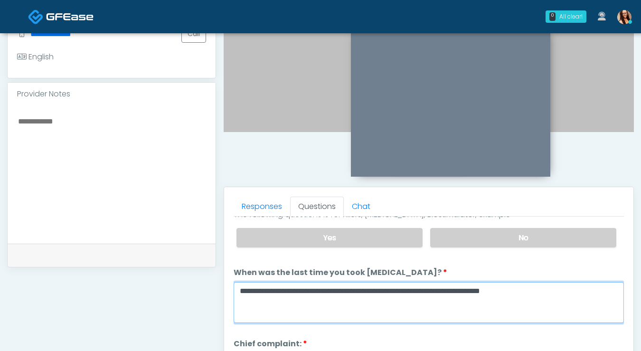
click at [426, 288] on textarea "**********" at bounding box center [429, 302] width 390 height 41
click at [337, 305] on textarea "**********" at bounding box center [429, 302] width 390 height 41
drag, startPoint x: 548, startPoint y: 290, endPoint x: 556, endPoint y: 295, distance: 10.3
click at [556, 295] on textarea "**********" at bounding box center [429, 302] width 390 height 41
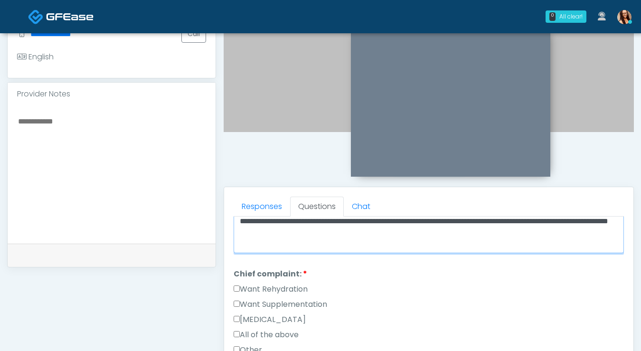
scroll to position [271, 0]
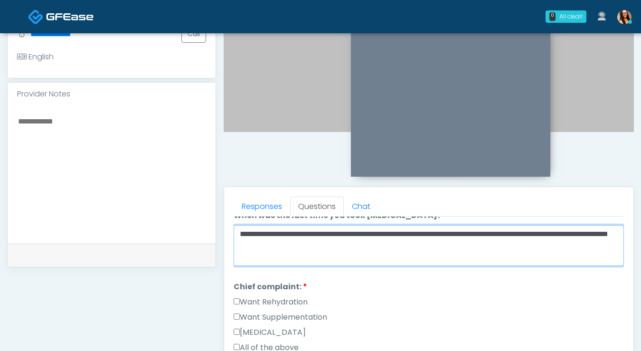
click at [293, 243] on textarea "**********" at bounding box center [429, 245] width 390 height 41
click at [455, 246] on textarea "**********" at bounding box center [429, 245] width 390 height 41
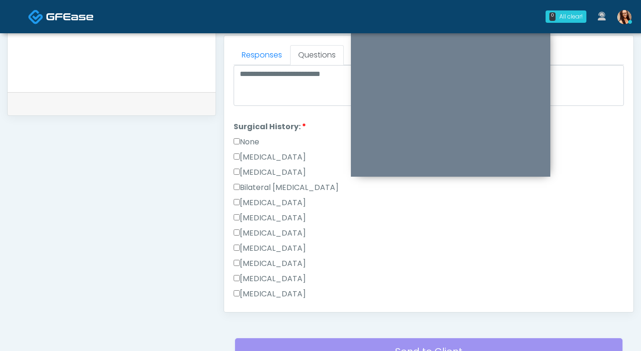
scroll to position [566, 0]
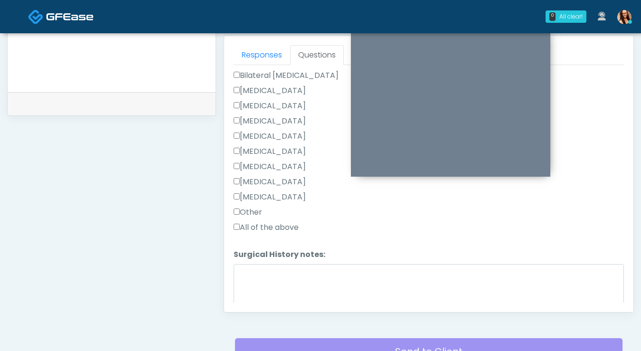
type textarea "**********"
click at [256, 207] on label "Other" at bounding box center [248, 212] width 28 height 11
click at [306, 280] on textarea "Surgical History notes:" at bounding box center [429, 284] width 390 height 41
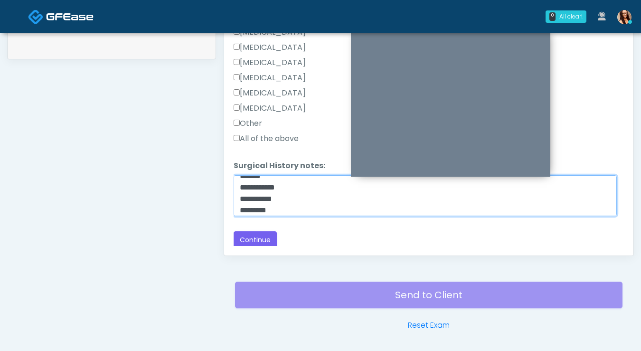
scroll to position [19, 0]
click at [281, 186] on textarea "**********" at bounding box center [425, 195] width 383 height 41
type textarea "**********"
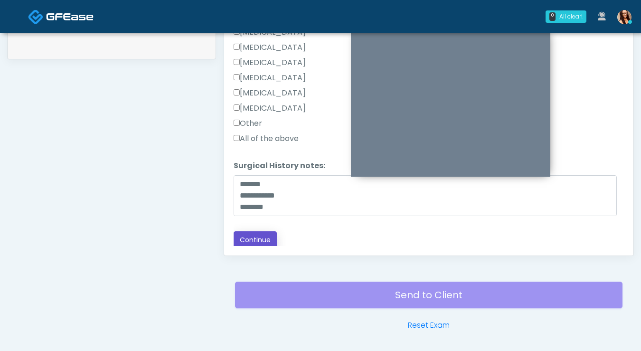
click at [256, 240] on button "Continue" at bounding box center [255, 240] width 43 height 18
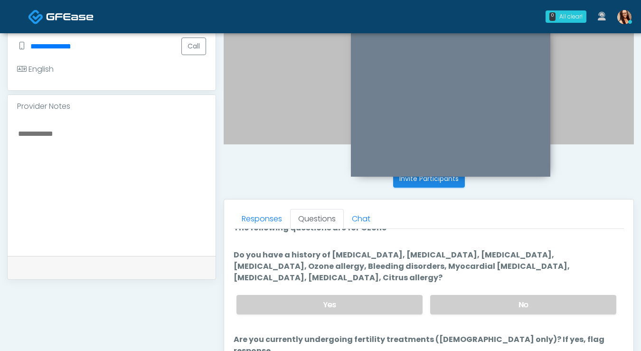
scroll to position [14, 0]
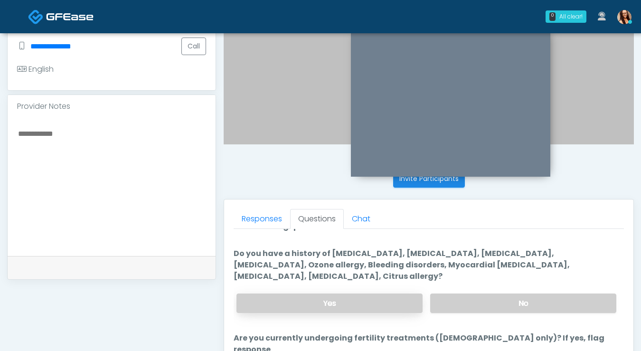
click at [337, 299] on label "Yes" at bounding box center [329, 302] width 186 height 19
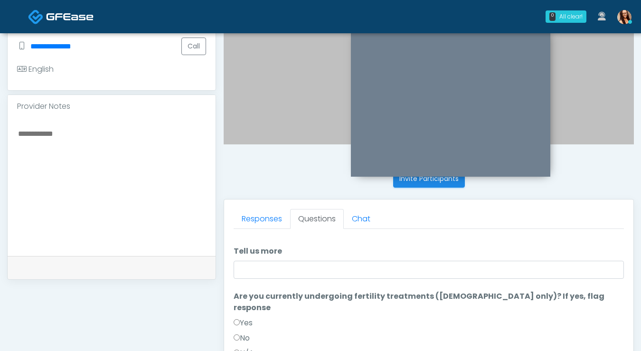
scroll to position [91, 0]
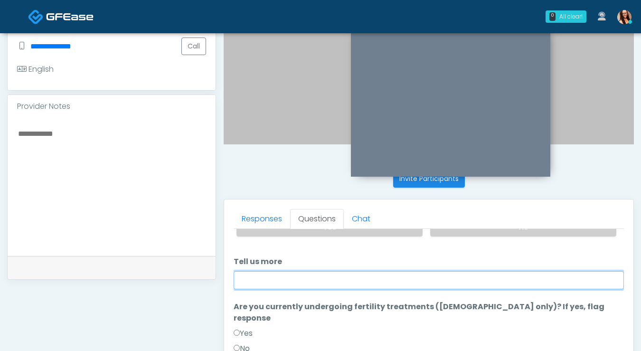
click at [343, 276] on input "Tell us more" at bounding box center [429, 280] width 390 height 18
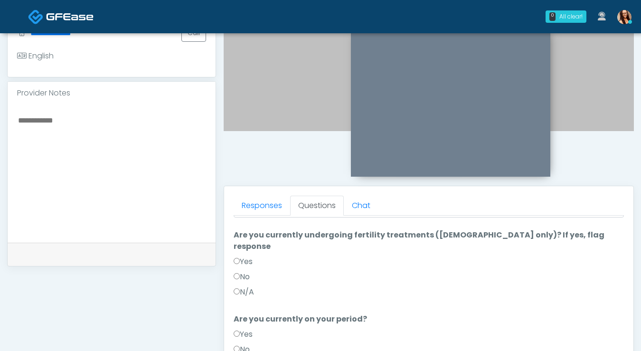
scroll to position [323, 0]
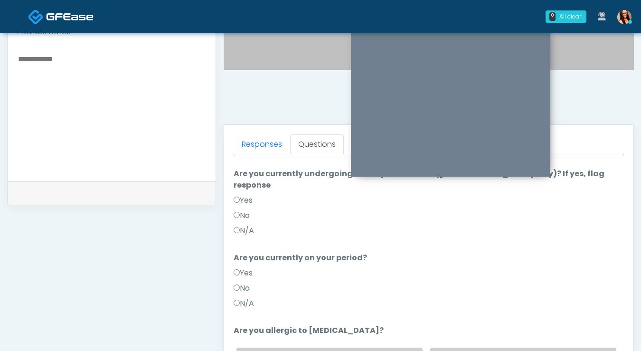
click at [241, 283] on label "No" at bounding box center [242, 288] width 16 height 11
click at [243, 210] on label "No" at bounding box center [242, 215] width 16 height 11
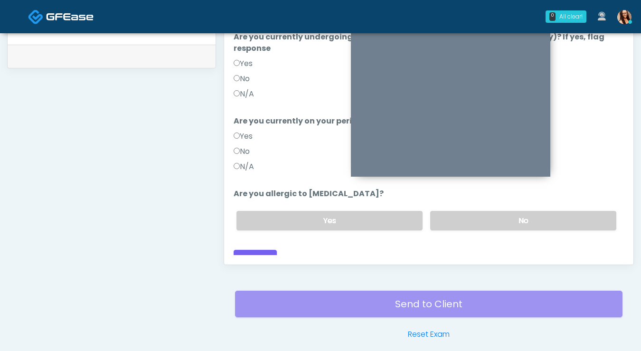
scroll to position [422, 0]
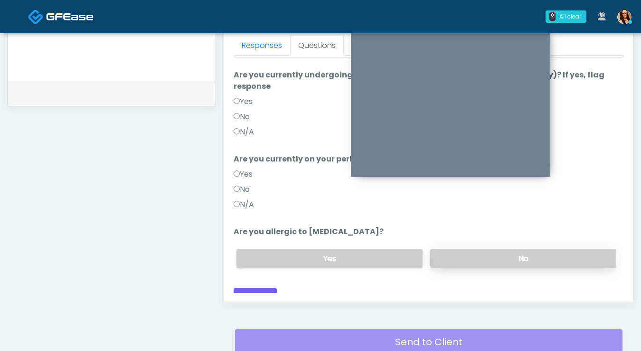
click at [485, 255] on label "No" at bounding box center [523, 258] width 186 height 19
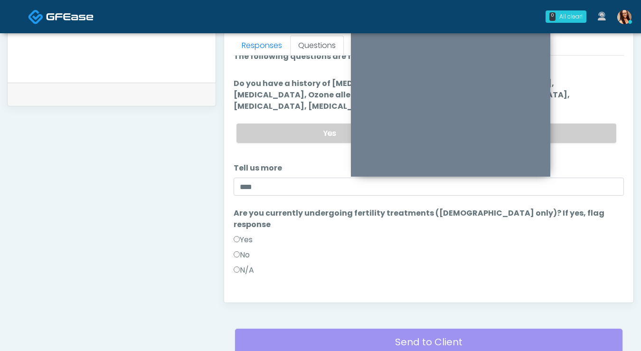
scroll to position [0, 0]
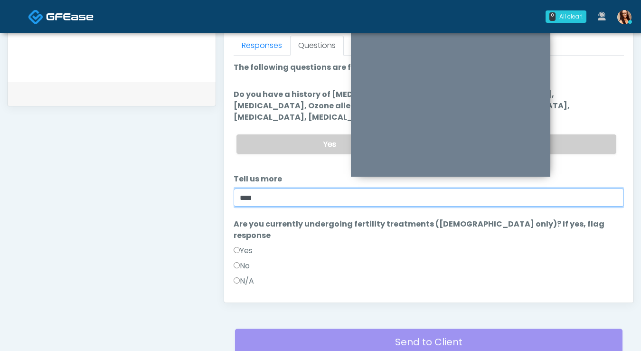
click at [301, 198] on input "****" at bounding box center [429, 198] width 390 height 18
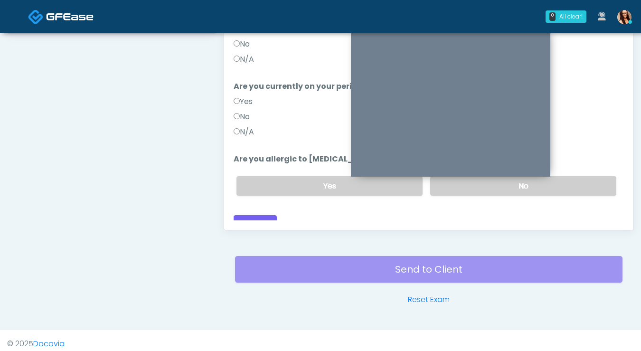
scroll to position [501, 0]
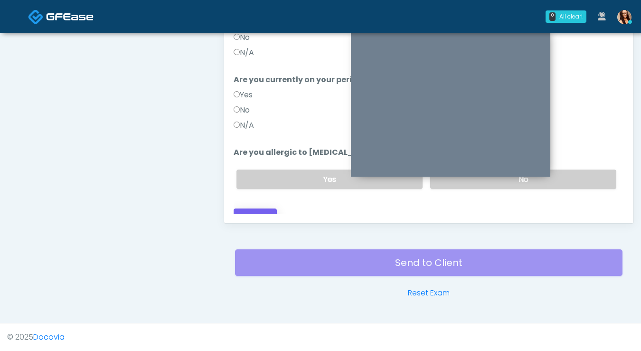
type input "**********"
click at [252, 208] on button "Continue" at bounding box center [255, 217] width 43 height 18
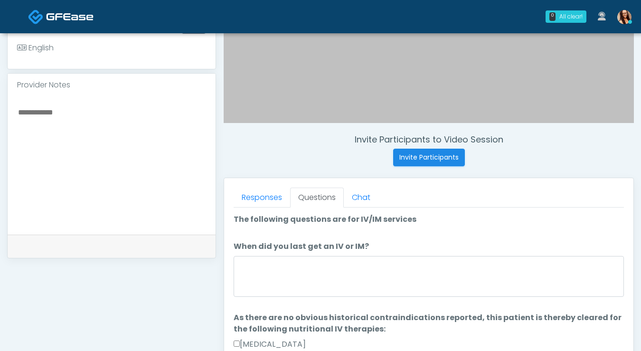
scroll to position [372, 0]
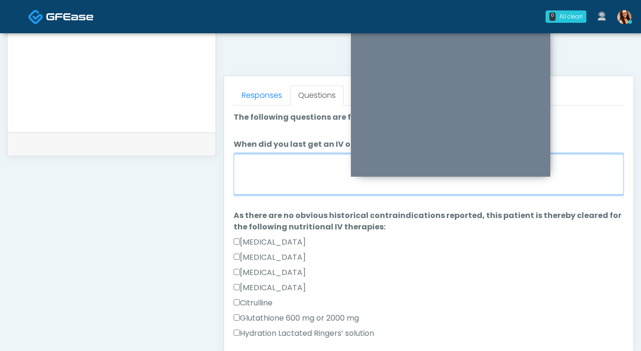
click at [302, 174] on textarea "When did you last get an IV or IM?" at bounding box center [429, 174] width 390 height 41
click at [255, 178] on textarea "When did you last get an IV or IM?" at bounding box center [429, 174] width 390 height 41
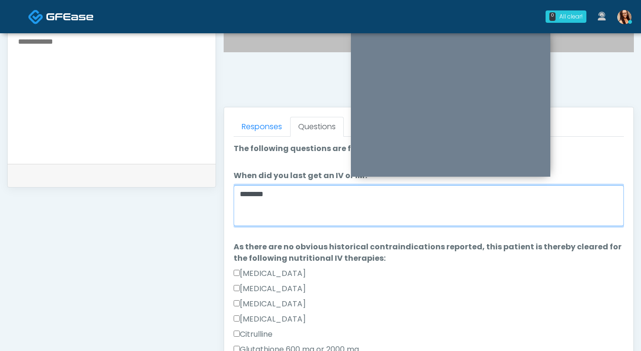
scroll to position [273, 0]
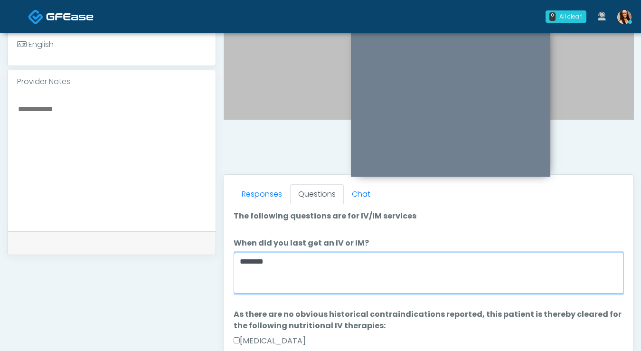
click at [300, 262] on textarea "*******" at bounding box center [429, 273] width 390 height 41
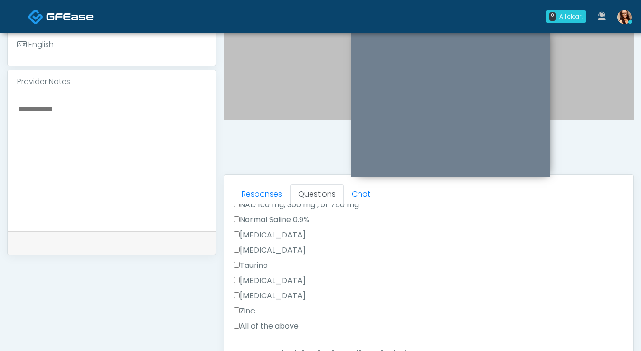
scroll to position [350, 0]
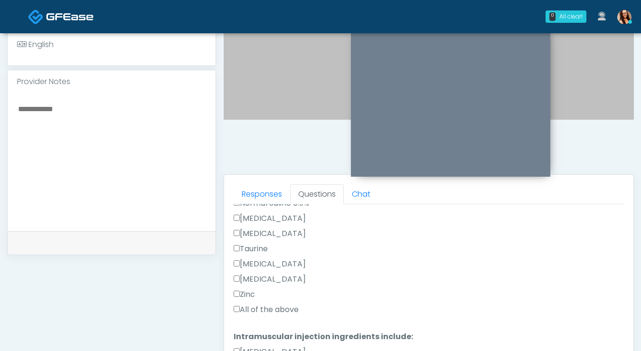
type textarea "**********"
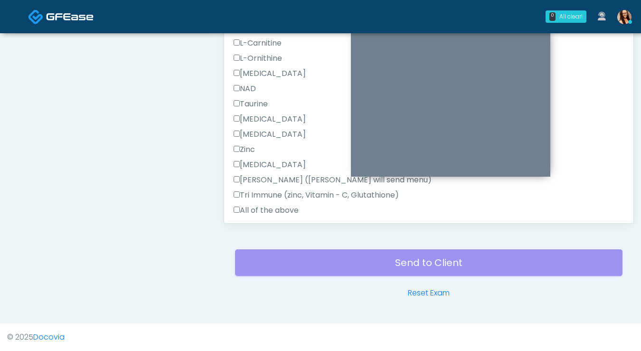
scroll to position [603, 0]
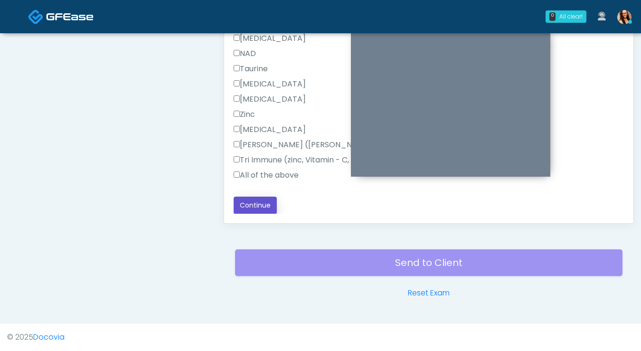
click at [266, 200] on button "Continue" at bounding box center [255, 206] width 43 height 18
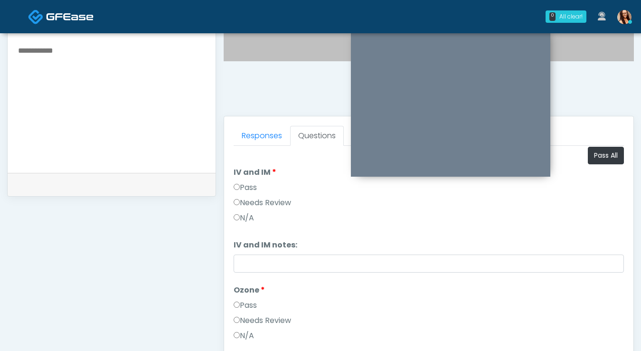
scroll to position [0, 0]
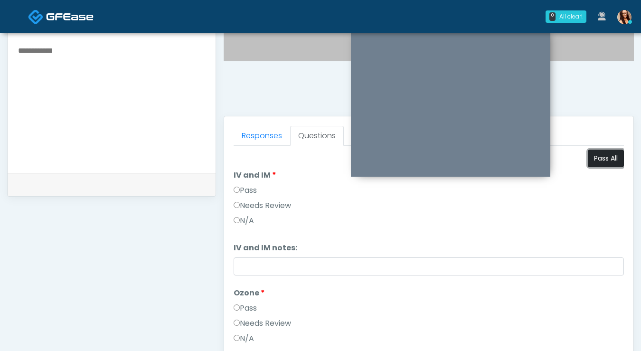
click at [604, 151] on button "Pass All" at bounding box center [606, 159] width 36 height 18
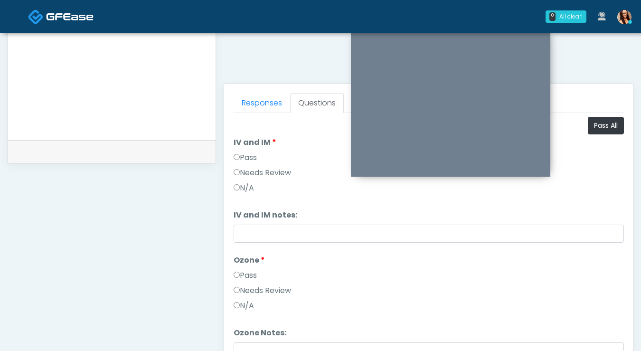
scroll to position [356, 0]
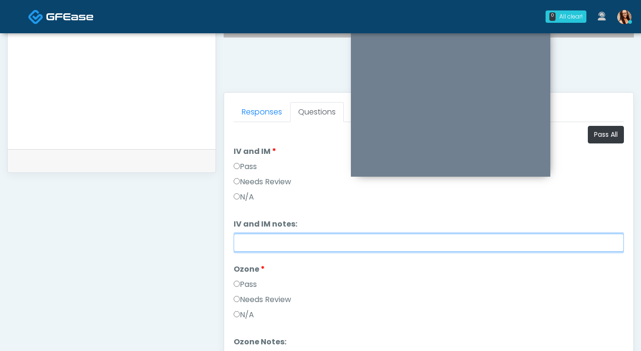
click at [287, 245] on input "IV and IM notes:" at bounding box center [429, 243] width 390 height 18
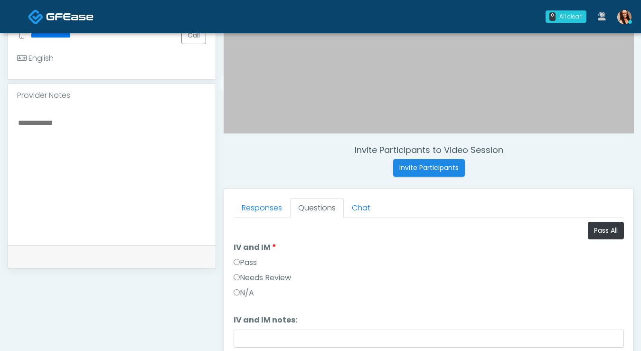
scroll to position [267, 0]
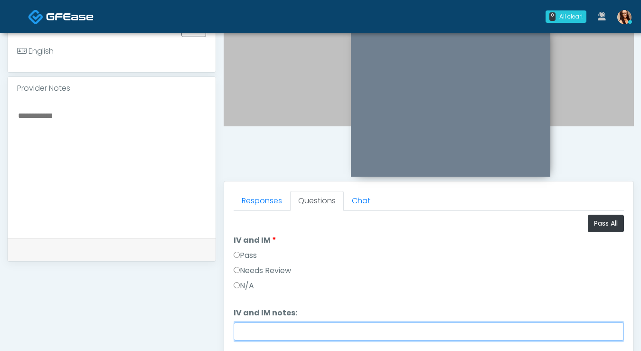
click at [264, 328] on input "IV and IM notes:" at bounding box center [429, 331] width 390 height 18
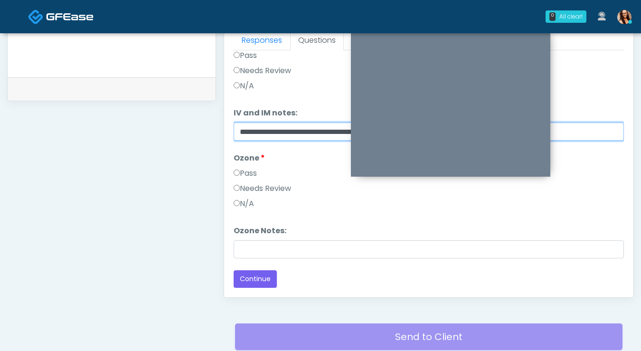
scroll to position [453, 0]
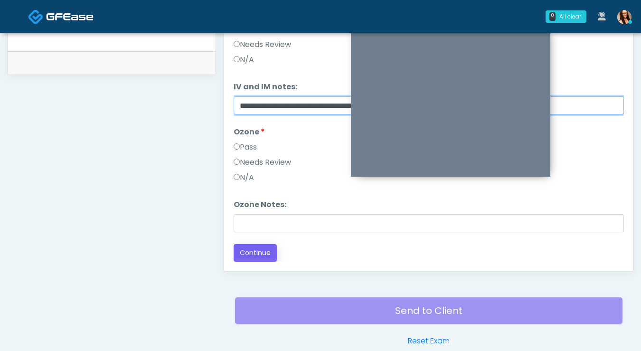
type input "**********"
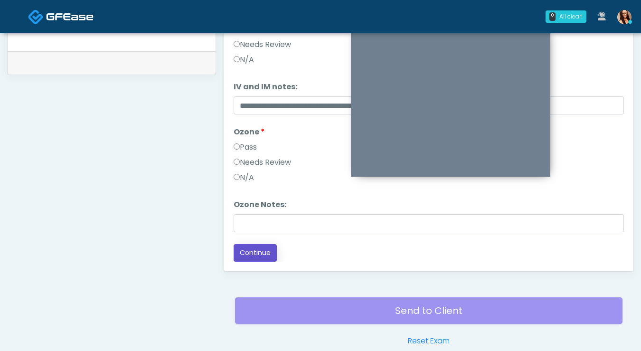
click at [262, 252] on button "Continue" at bounding box center [255, 253] width 43 height 18
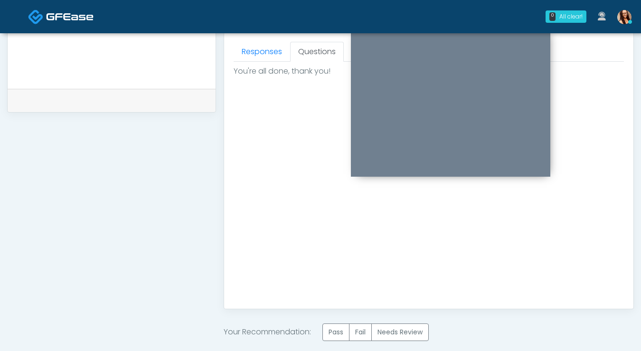
scroll to position [519, 0]
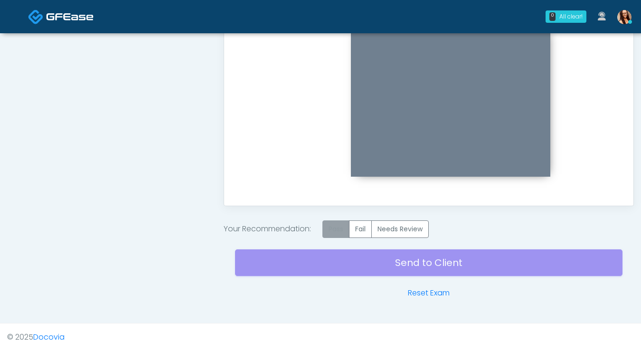
click at [344, 229] on label "Pass" at bounding box center [335, 229] width 27 height 18
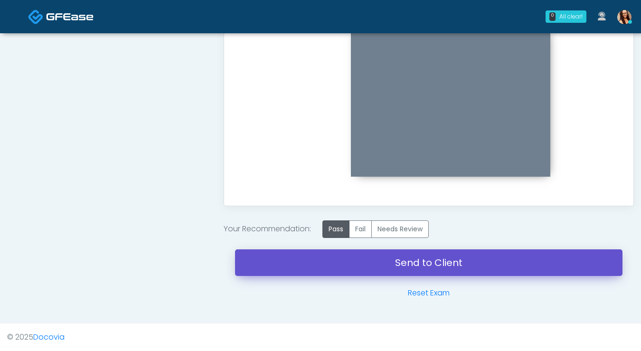
click at [339, 265] on link "Send to Client" at bounding box center [428, 262] width 387 height 27
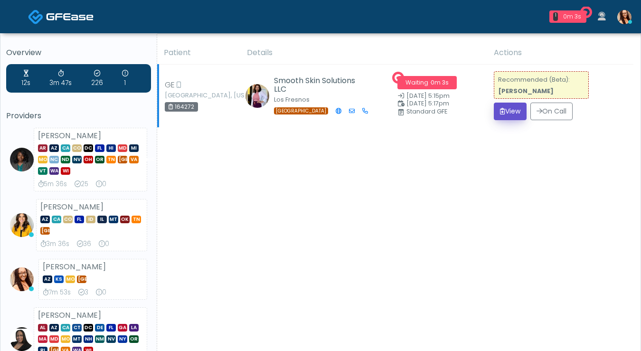
click at [516, 113] on button "View" at bounding box center [510, 112] width 33 height 18
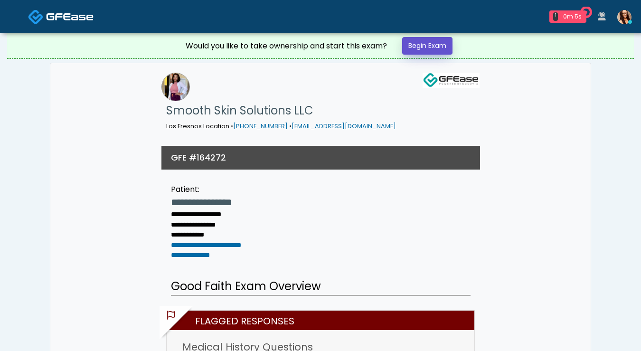
click at [430, 49] on link "Begin Exam" at bounding box center [427, 46] width 50 height 18
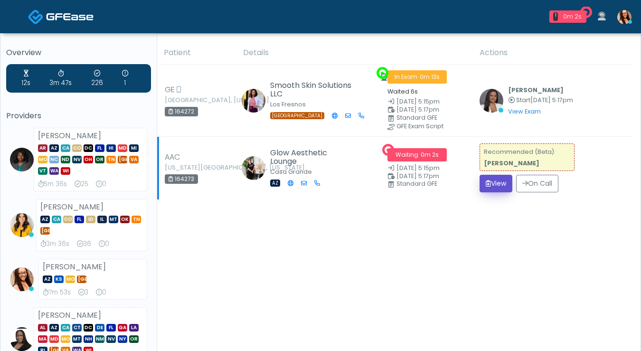
click at [504, 186] on button "View" at bounding box center [496, 184] width 33 height 18
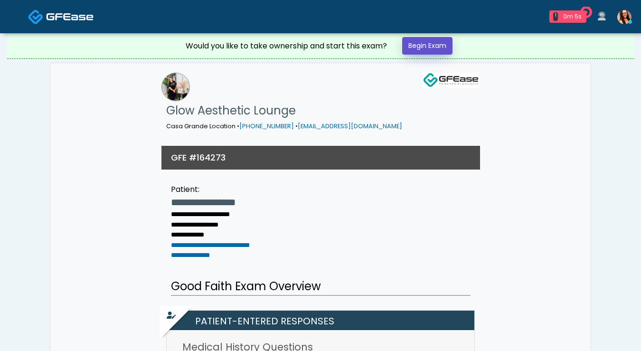
click at [431, 45] on link "Begin Exam" at bounding box center [427, 46] width 50 height 18
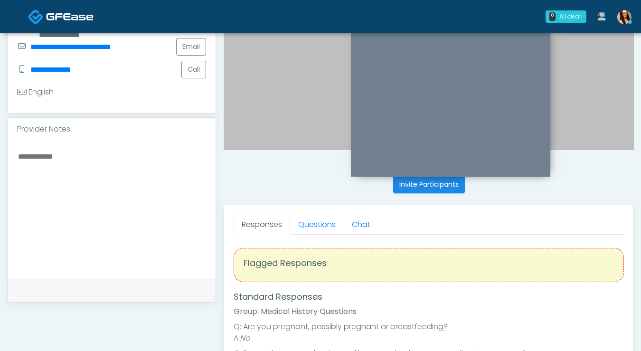
scroll to position [244, 0]
click at [313, 225] on link "Questions" at bounding box center [317, 224] width 54 height 20
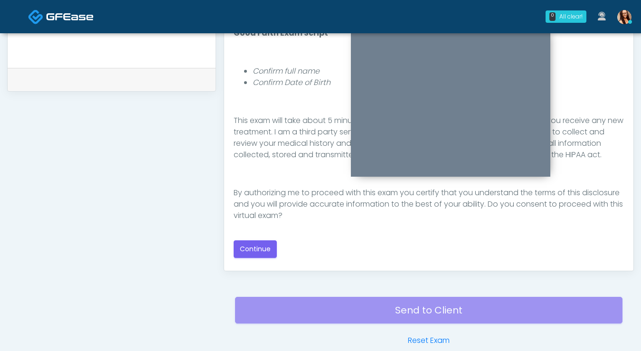
scroll to position [455, 0]
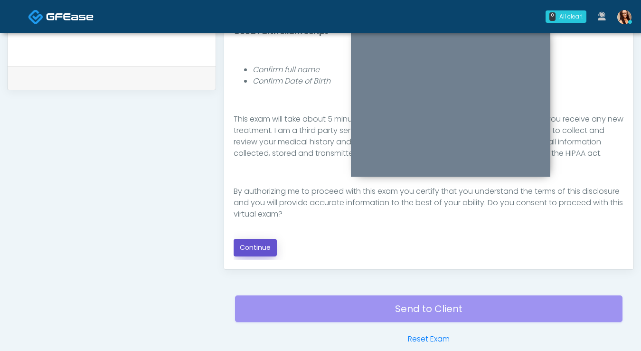
click at [263, 247] on button "Continue" at bounding box center [255, 248] width 43 height 18
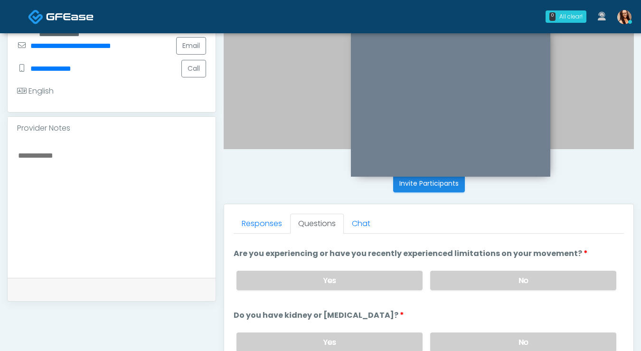
scroll to position [40, 0]
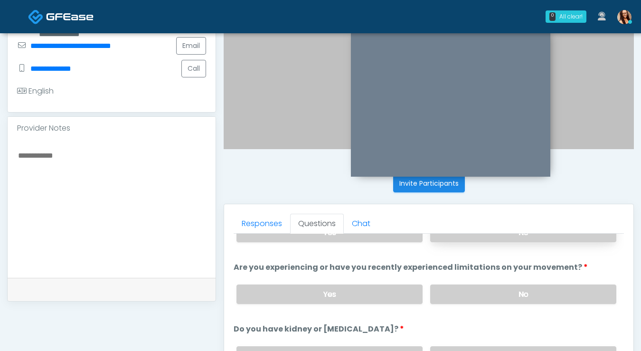
click at [501, 240] on label "No" at bounding box center [523, 232] width 186 height 19
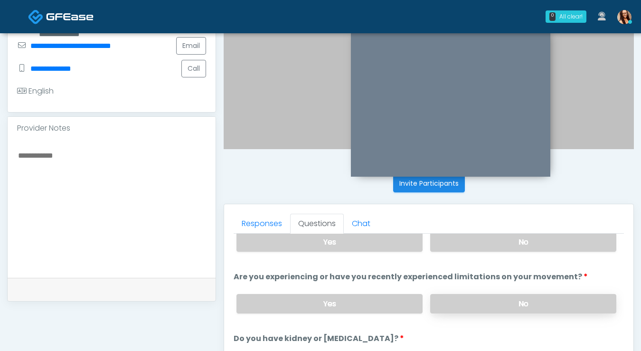
scroll to position [31, 0]
click at [498, 301] on label "No" at bounding box center [523, 302] width 186 height 19
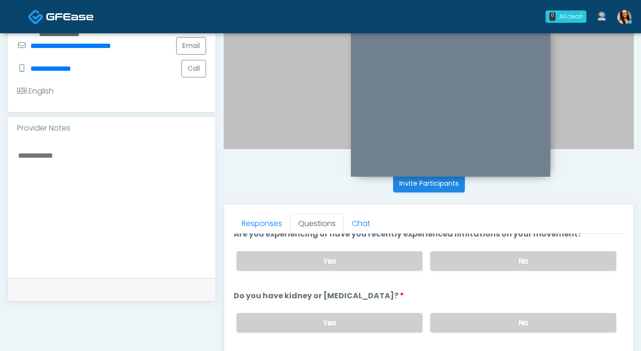
scroll to position [75, 0]
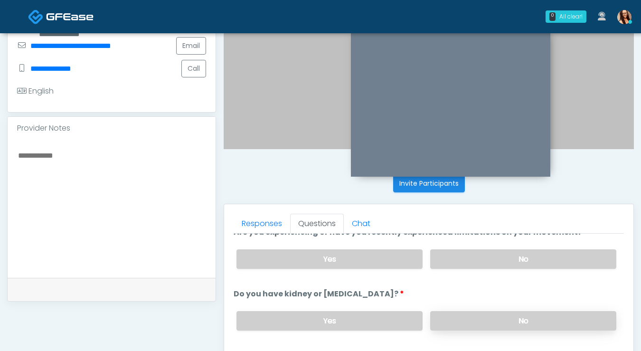
click at [490, 312] on label "No" at bounding box center [523, 320] width 186 height 19
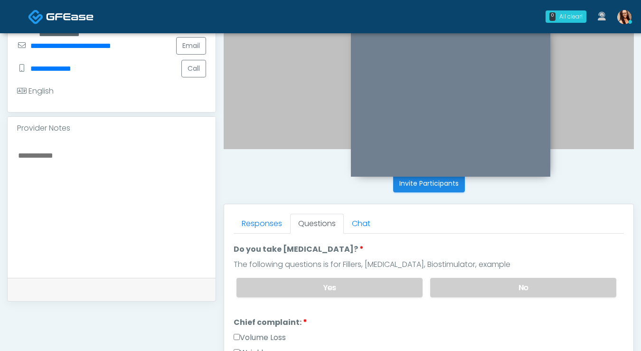
scroll to position [182, 0]
click at [489, 283] on label "No" at bounding box center [523, 286] width 186 height 19
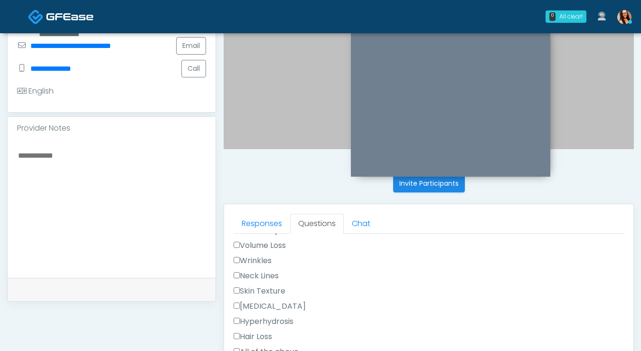
scroll to position [276, 0]
click at [206, 171] on div at bounding box center [112, 209] width 208 height 138
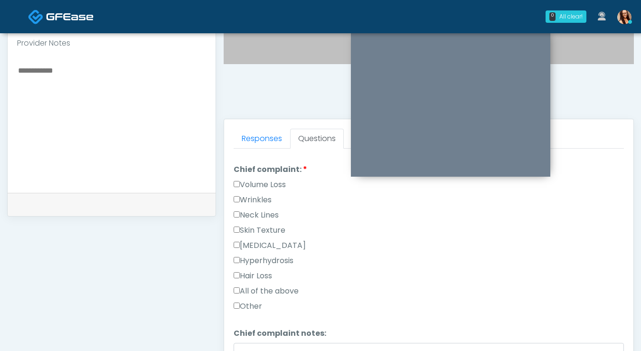
scroll to position [249, 0]
click at [266, 186] on label "Volume Loss" at bounding box center [260, 184] width 52 height 11
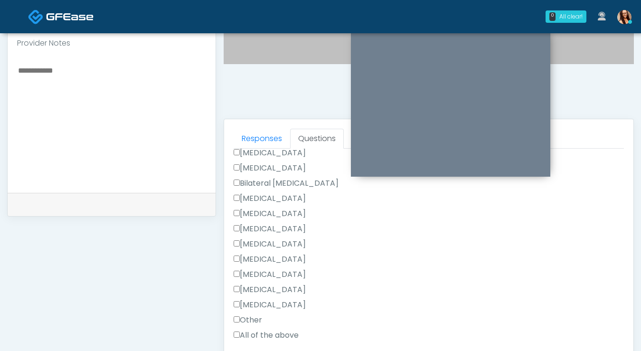
scroll to position [530, 0]
click at [275, 156] on label "Cesarean Section" at bounding box center [270, 153] width 72 height 11
click at [273, 304] on label "Tonsillectomy" at bounding box center [270, 306] width 72 height 11
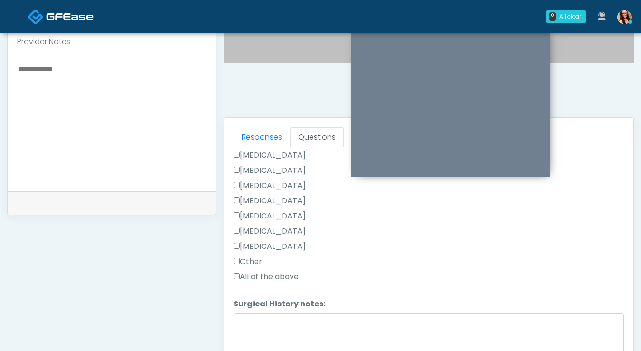
scroll to position [331, 0]
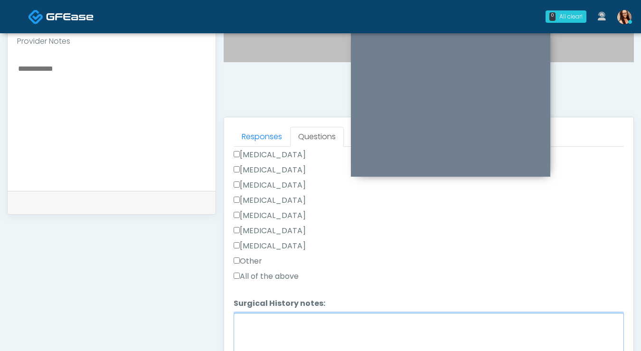
click at [291, 321] on textarea "Surgical History notes:" at bounding box center [429, 333] width 390 height 41
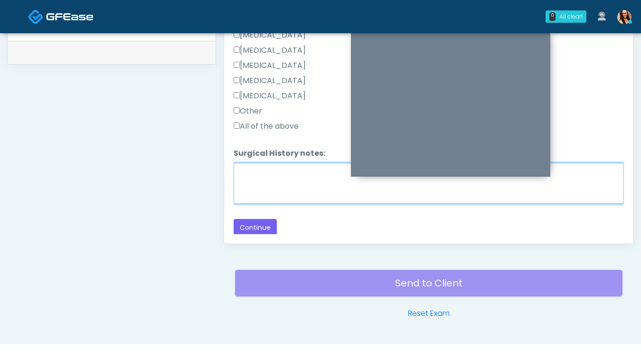
scroll to position [489, 0]
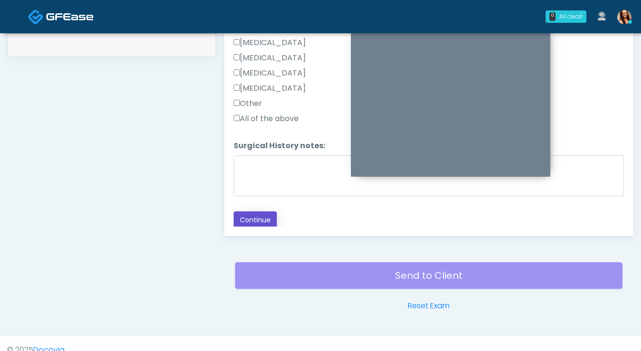
click at [264, 223] on button "Continue" at bounding box center [255, 220] width 43 height 18
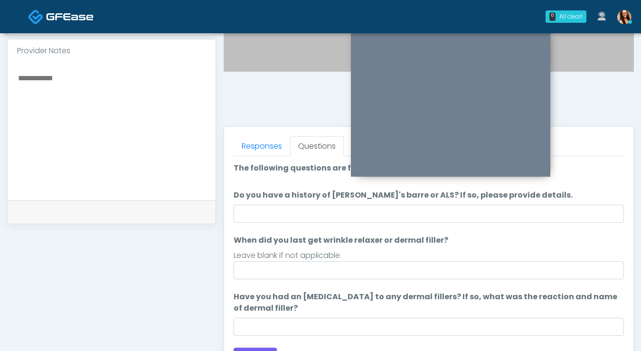
scroll to position [323, 0]
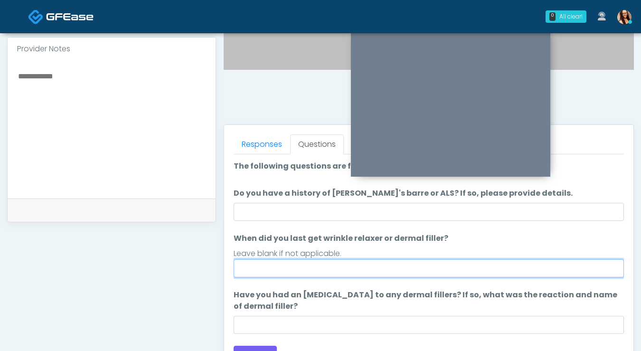
click at [382, 270] on input "When did you last get wrinkle relaxer or dermal filler?" at bounding box center [429, 268] width 390 height 18
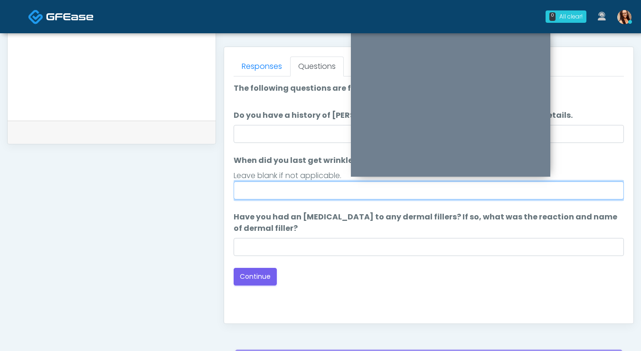
scroll to position [420, 0]
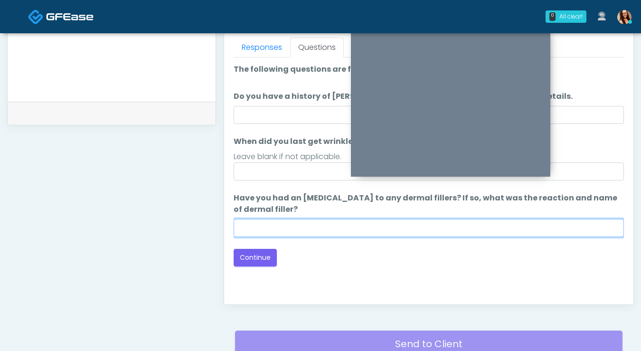
click at [307, 229] on input "Have you had an allergic response to any dermal fillers? If so, what was the re…" at bounding box center [429, 228] width 390 height 18
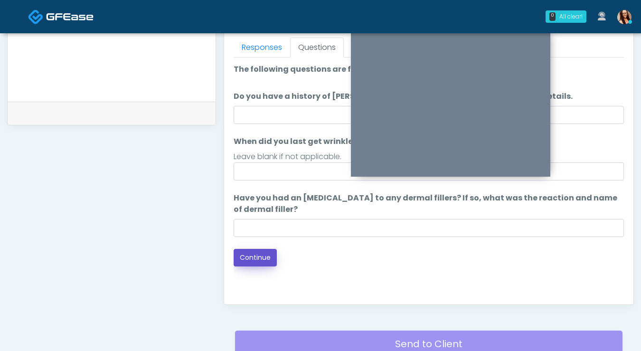
click at [267, 259] on button "Continue" at bounding box center [255, 258] width 43 height 18
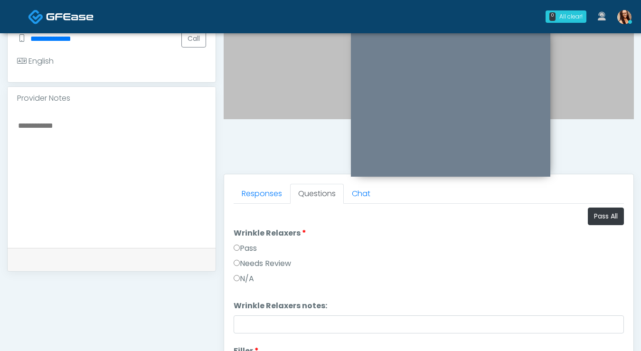
scroll to position [258, 0]
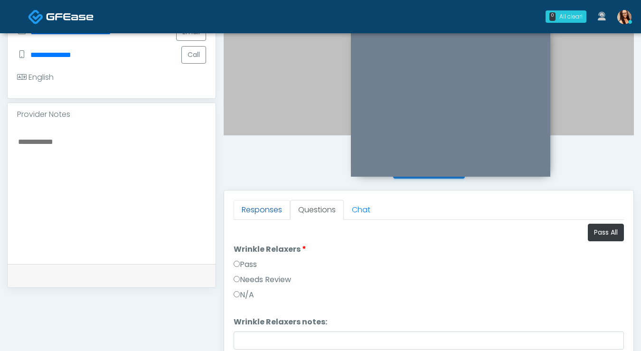
click at [257, 212] on link "Responses" at bounding box center [262, 210] width 57 height 20
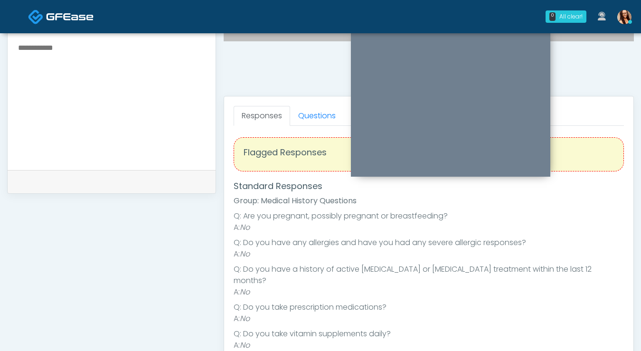
scroll to position [352, 0]
click at [311, 115] on link "Questions" at bounding box center [317, 115] width 54 height 20
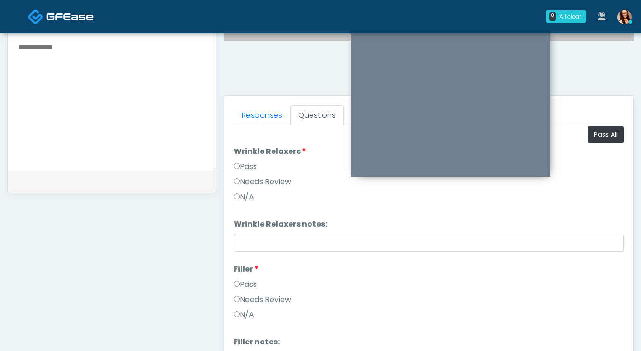
scroll to position [4, 0]
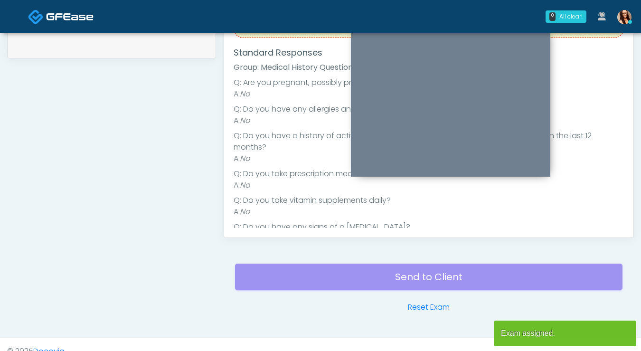
scroll to position [380, 0]
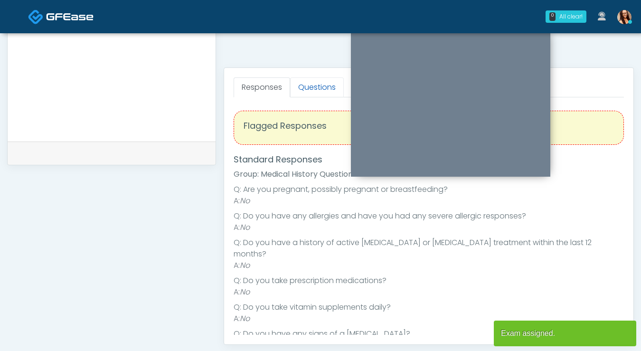
click at [304, 82] on link "Questions" at bounding box center [317, 87] width 54 height 20
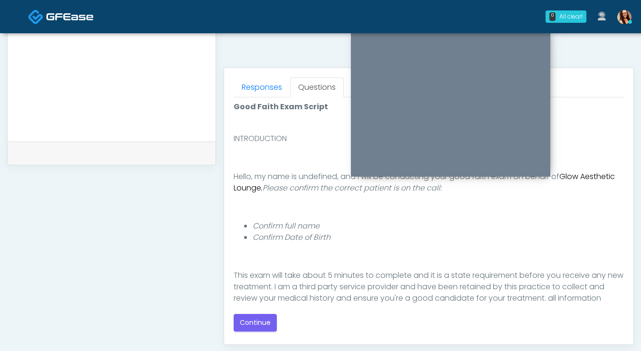
scroll to position [110, 0]
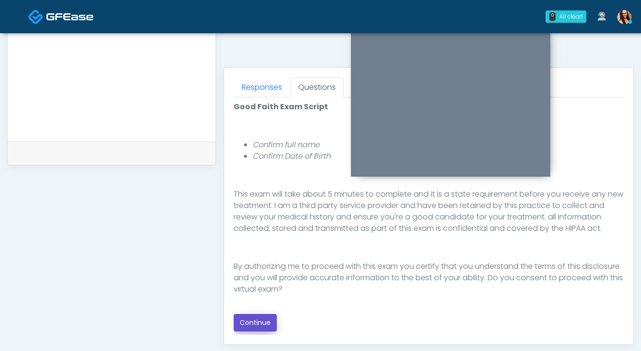
click at [244, 317] on button "Continue" at bounding box center [255, 323] width 43 height 18
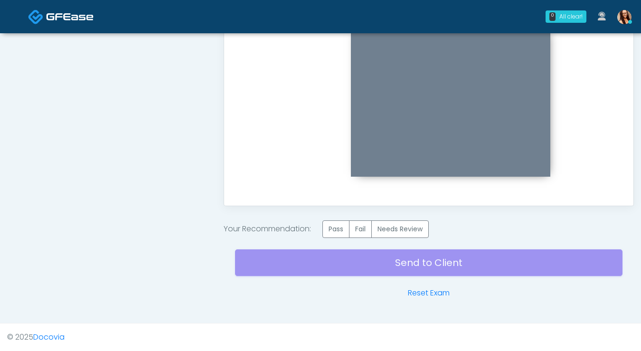
scroll to position [517, 0]
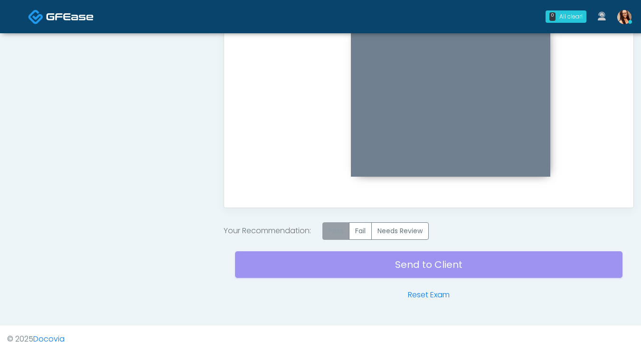
click at [328, 230] on label "Pass" at bounding box center [335, 231] width 27 height 18
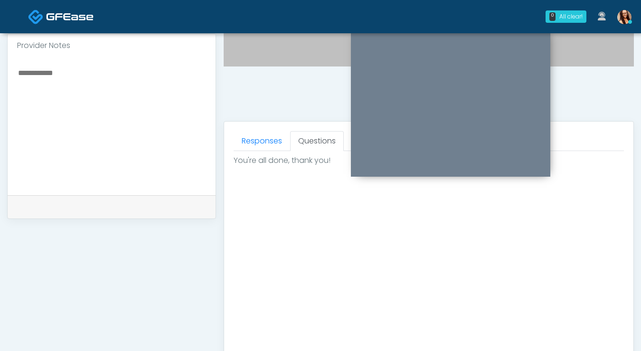
scroll to position [288, 0]
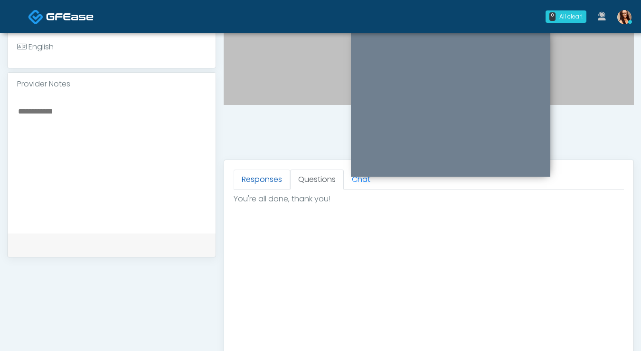
click at [254, 179] on link "Responses" at bounding box center [262, 180] width 57 height 20
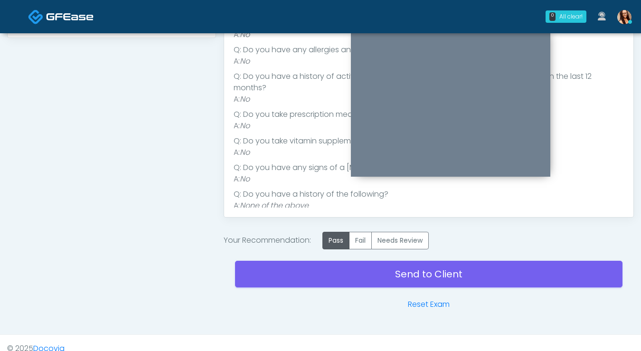
scroll to position [519, 0]
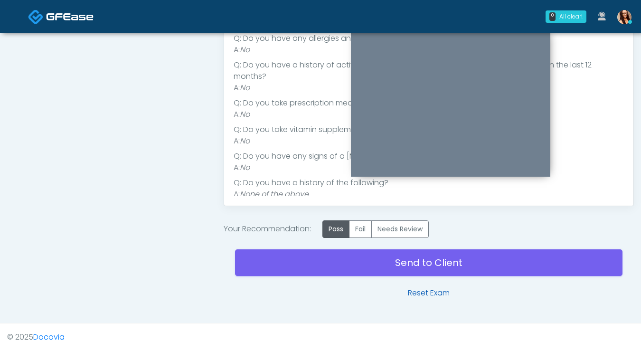
click at [429, 291] on link "Reset Exam" at bounding box center [429, 292] width 42 height 11
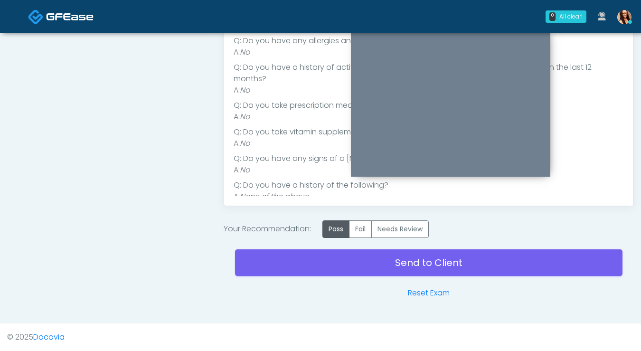
scroll to position [28, 0]
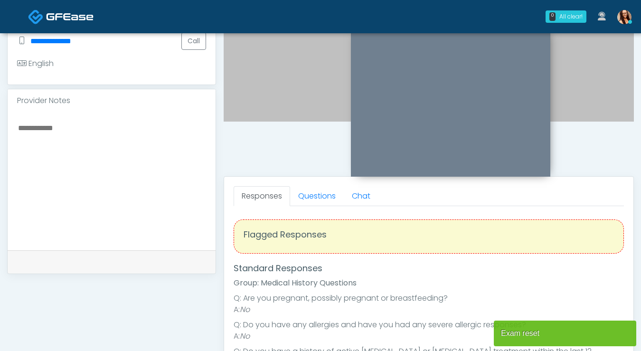
scroll to position [269, 0]
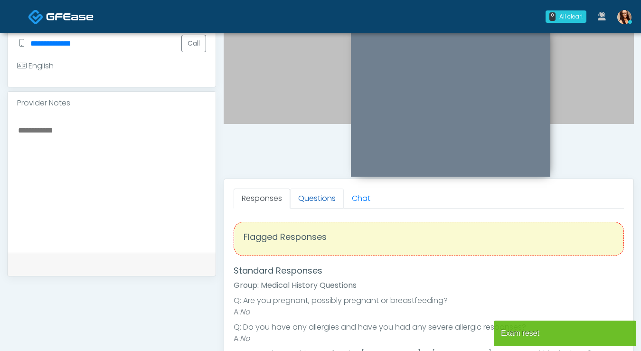
click at [311, 199] on link "Questions" at bounding box center [317, 199] width 54 height 20
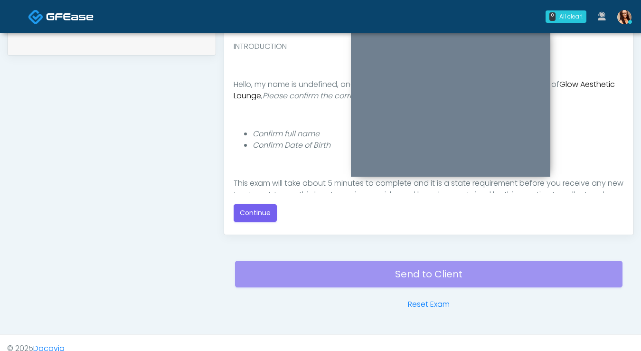
scroll to position [501, 0]
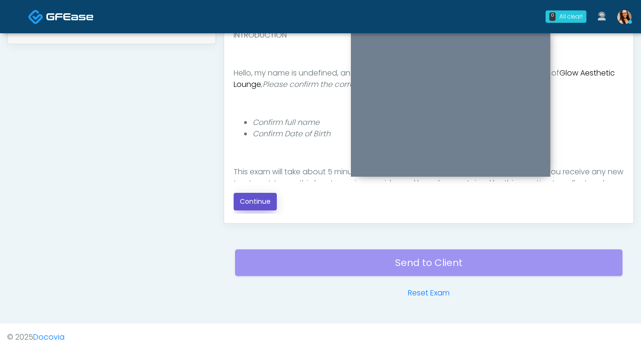
click at [251, 201] on button "Continue" at bounding box center [255, 202] width 43 height 18
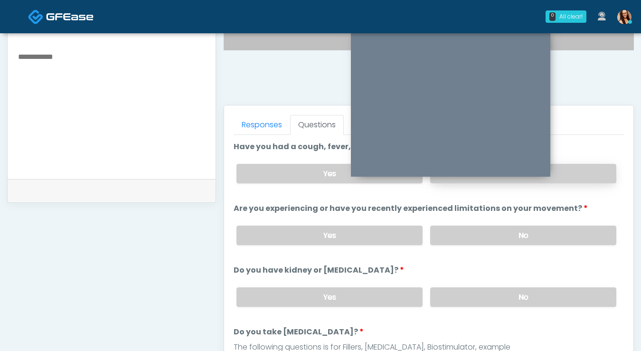
scroll to position [342, 0]
drag, startPoint x: 580, startPoint y: 172, endPoint x: 571, endPoint y: 187, distance: 17.9
click at [580, 172] on label "No" at bounding box center [523, 173] width 186 height 19
click at [519, 233] on label "No" at bounding box center [523, 235] width 186 height 19
click at [502, 290] on label "No" at bounding box center [523, 297] width 186 height 19
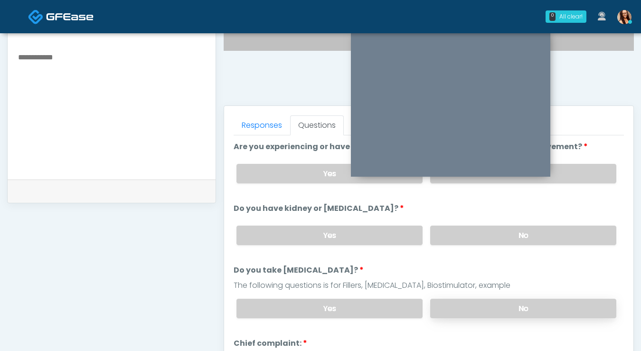
click at [493, 305] on label "No" at bounding box center [523, 308] width 186 height 19
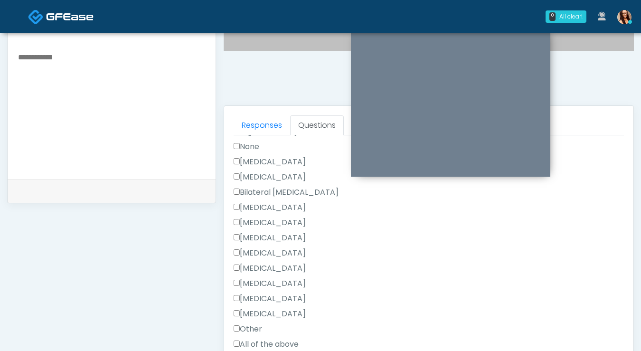
scroll to position [516, 0]
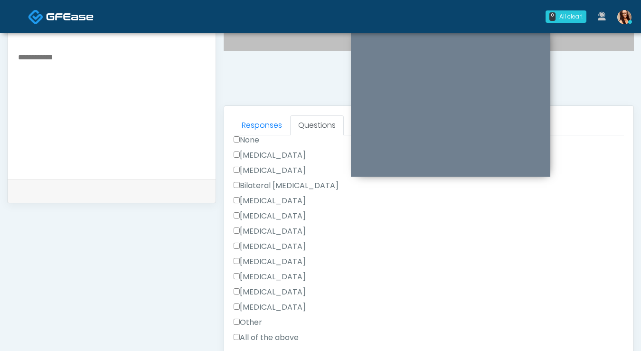
click at [260, 155] on label "Cesarean Section" at bounding box center [270, 155] width 72 height 11
click at [259, 303] on label "Tonsillectomy" at bounding box center [270, 307] width 72 height 11
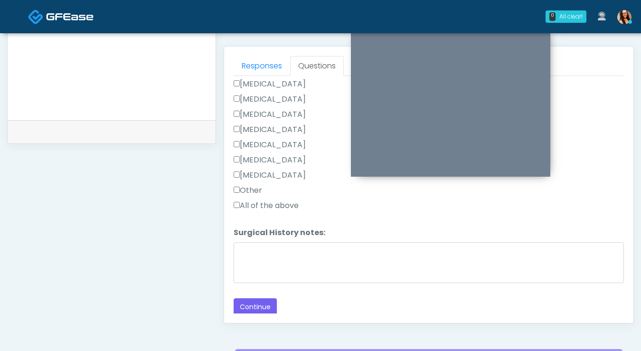
scroll to position [496, 0]
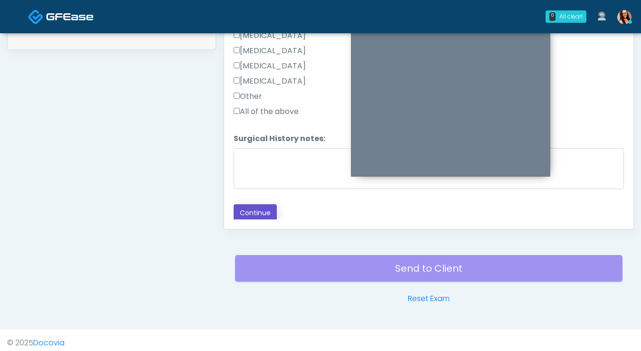
click at [254, 217] on button "Continue" at bounding box center [255, 213] width 43 height 18
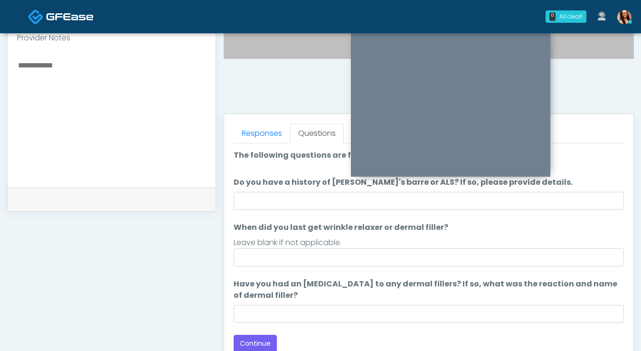
scroll to position [345, 0]
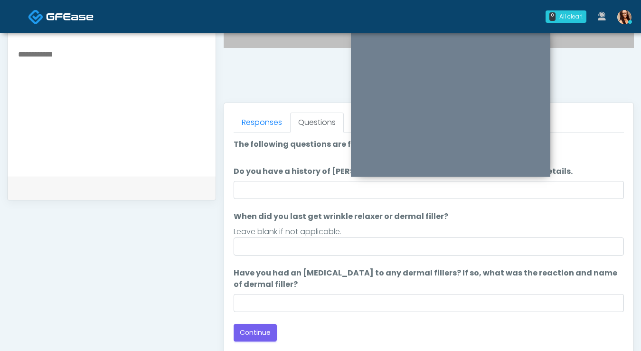
click at [291, 255] on ol "The following questions are for Filler, Wrinkle relaxers, PRP The following que…" at bounding box center [429, 225] width 390 height 173
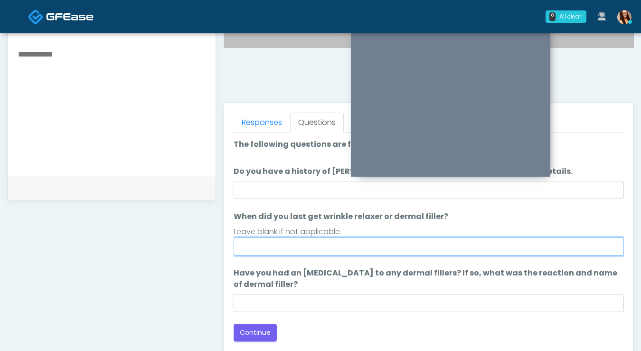
click at [272, 250] on input "When did you last get wrinkle relaxer or dermal filler?" at bounding box center [429, 246] width 390 height 18
type input "*"
click at [268, 249] on input "**********" at bounding box center [429, 246] width 390 height 18
click at [336, 249] on input "**********" at bounding box center [429, 246] width 390 height 18
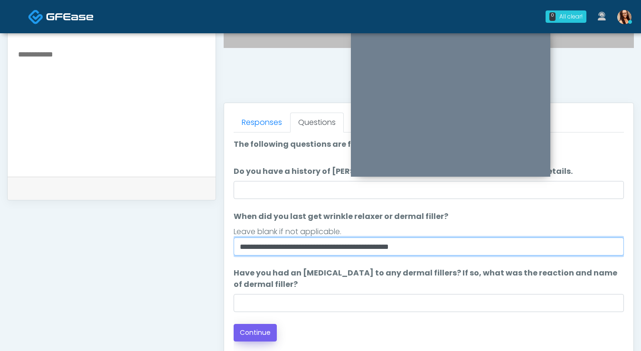
type input "**********"
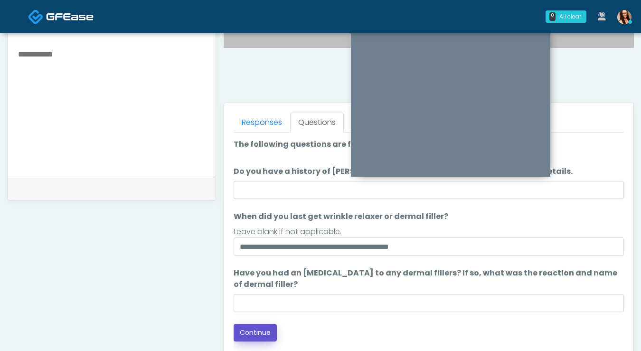
click at [264, 335] on button "Continue" at bounding box center [255, 333] width 43 height 18
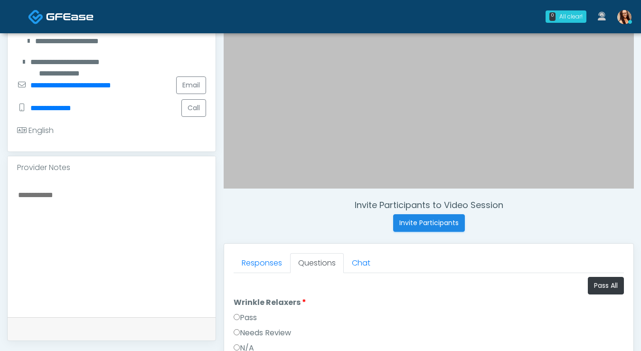
scroll to position [207, 0]
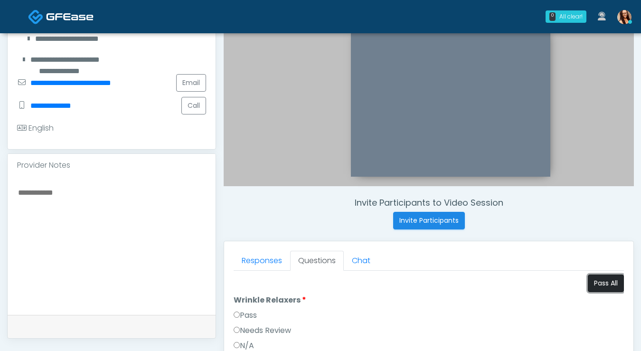
click at [597, 280] on button "Pass All" at bounding box center [606, 283] width 36 height 18
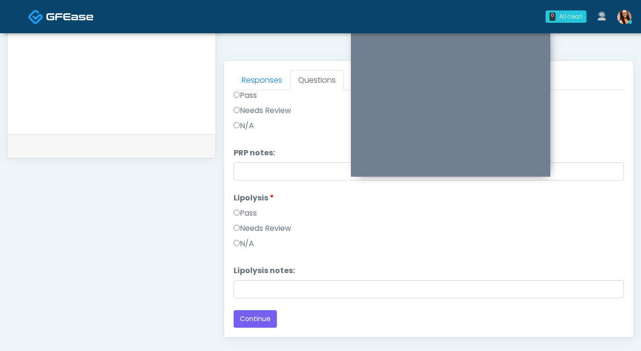
scroll to position [501, 0]
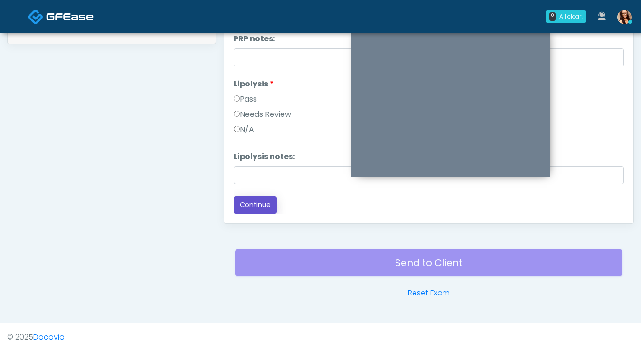
click at [253, 213] on button "Continue" at bounding box center [255, 205] width 43 height 18
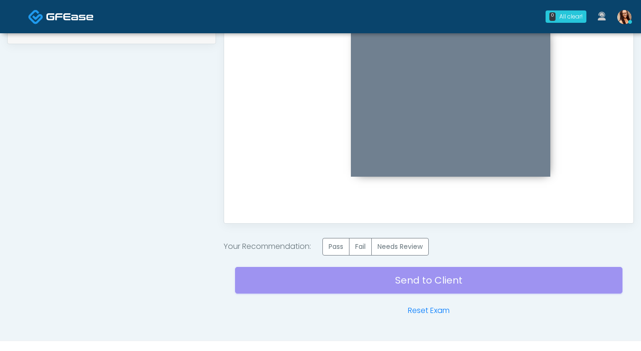
scroll to position [0, 0]
click at [344, 249] on label "Pass" at bounding box center [335, 247] width 27 height 18
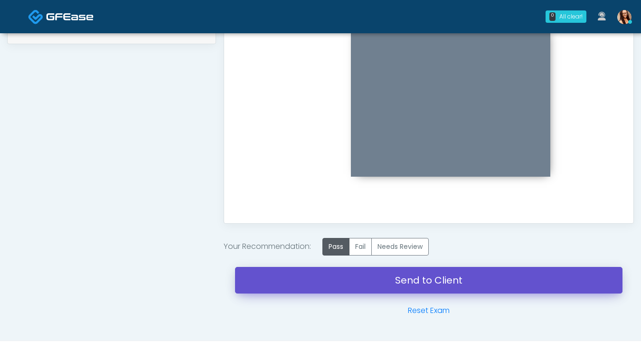
click at [302, 279] on link "Send to Client" at bounding box center [428, 280] width 387 height 27
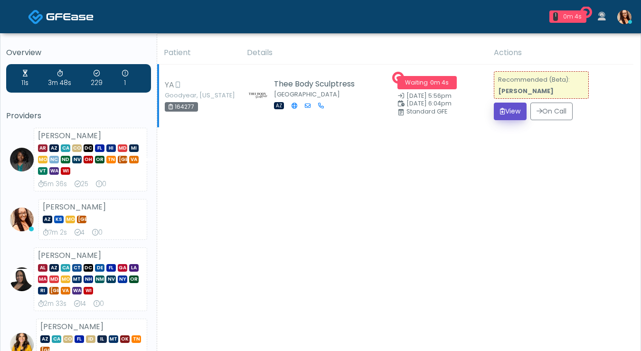
click at [509, 116] on button "View" at bounding box center [510, 112] width 33 height 18
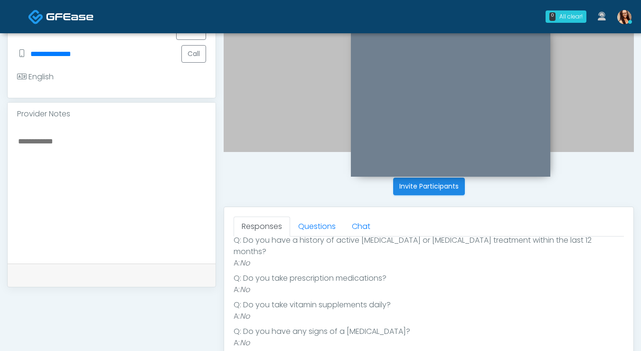
scroll to position [239, 0]
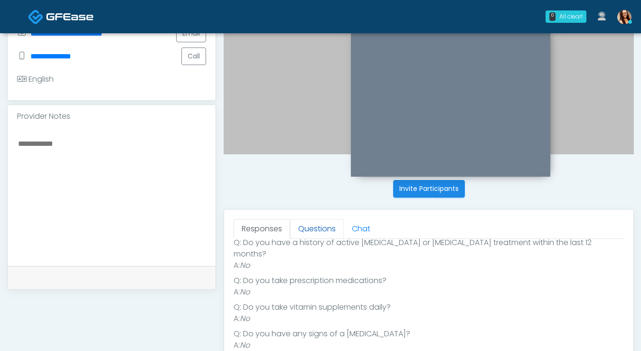
click at [313, 224] on link "Questions" at bounding box center [317, 229] width 54 height 20
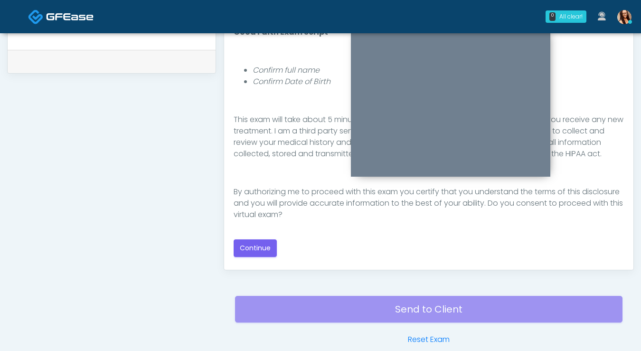
scroll to position [456, 0]
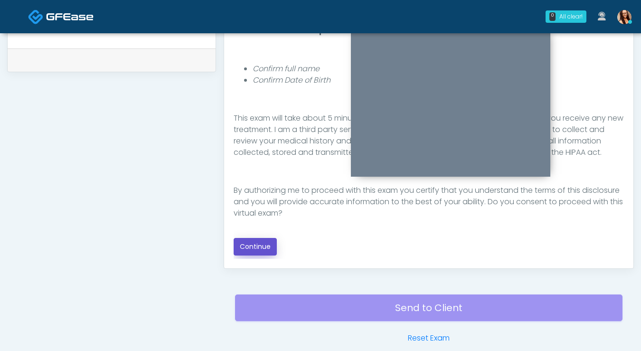
click at [235, 248] on button "Continue" at bounding box center [255, 247] width 43 height 18
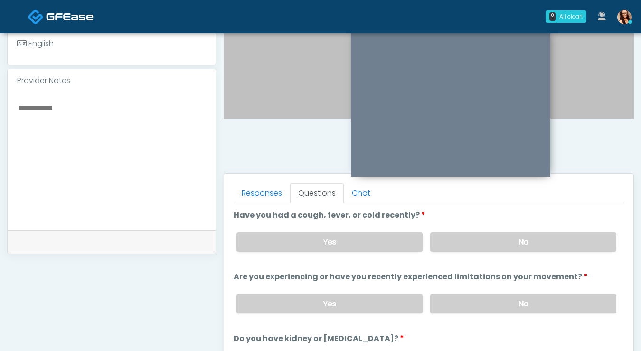
scroll to position [284, 0]
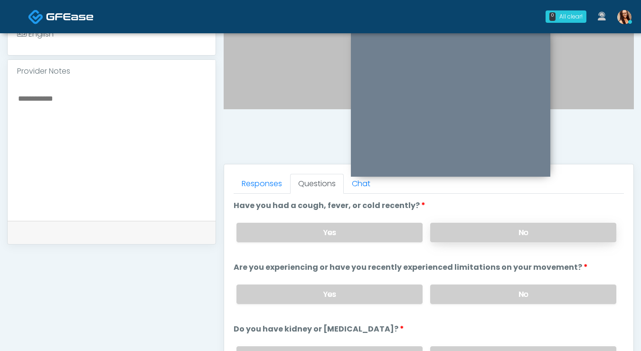
click at [479, 241] on div "Yes No" at bounding box center [426, 232] width 395 height 35
click at [479, 235] on label "No" at bounding box center [523, 232] width 186 height 19
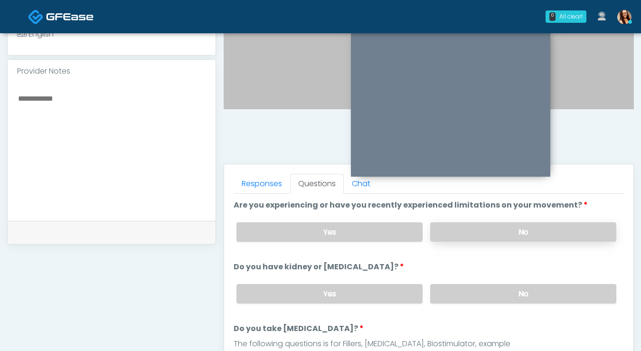
scroll to position [62, 0]
click at [485, 231] on label "No" at bounding box center [523, 232] width 186 height 19
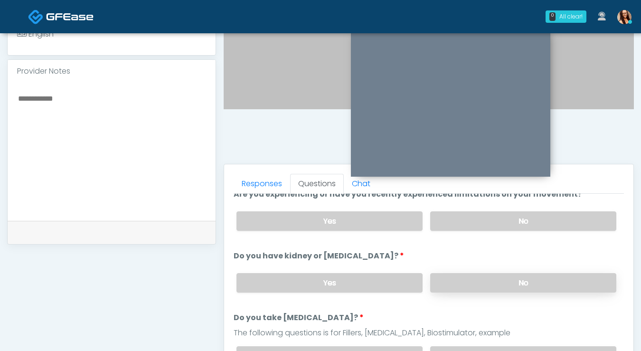
click at [489, 275] on label "No" at bounding box center [523, 282] width 186 height 19
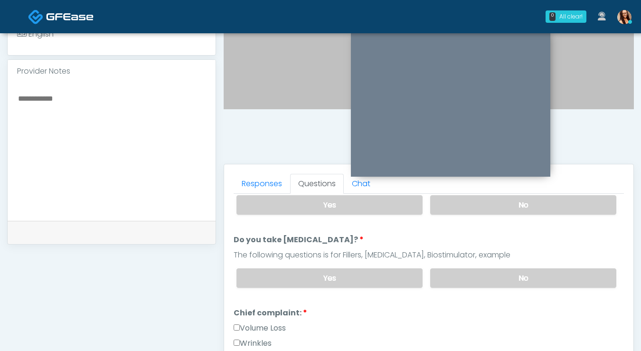
scroll to position [141, 0]
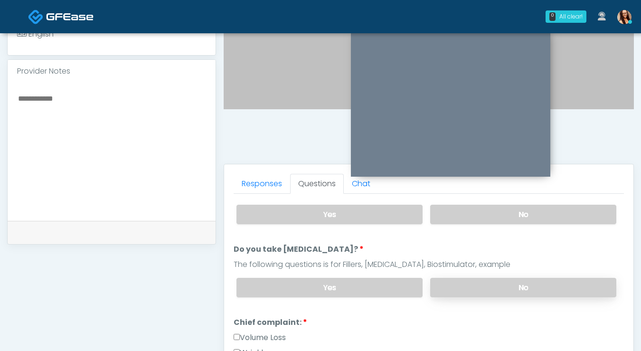
click at [491, 280] on label "No" at bounding box center [523, 287] width 186 height 19
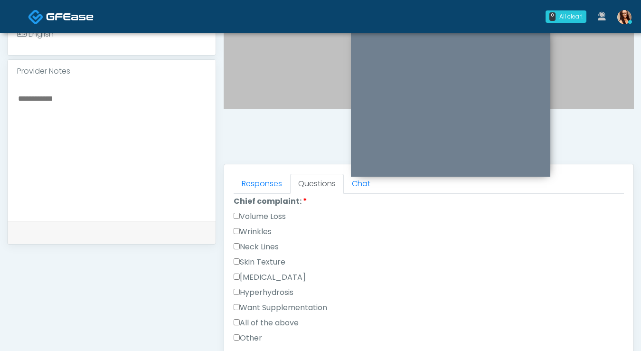
scroll to position [263, 0]
click at [255, 215] on label "Volume Loss" at bounding box center [260, 215] width 52 height 11
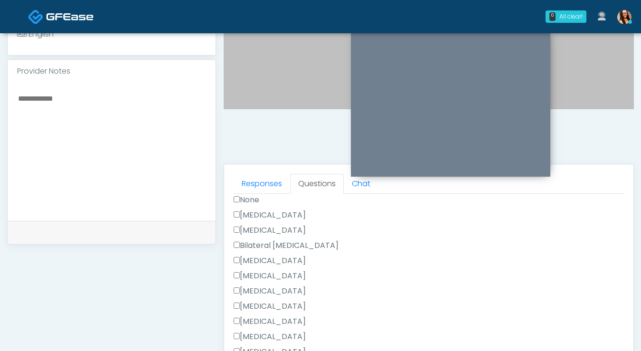
scroll to position [512, 0]
click at [269, 218] on label "Cesarean Section" at bounding box center [270, 216] width 72 height 11
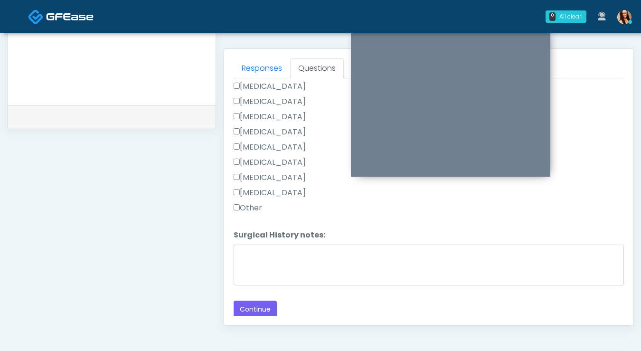
scroll to position [400, 0]
click at [266, 307] on button "Continue" at bounding box center [255, 309] width 43 height 18
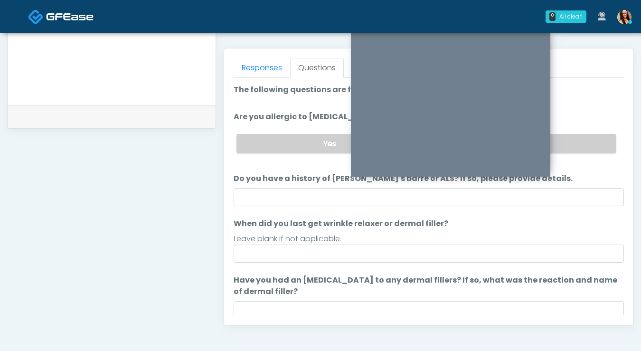
scroll to position [294, 0]
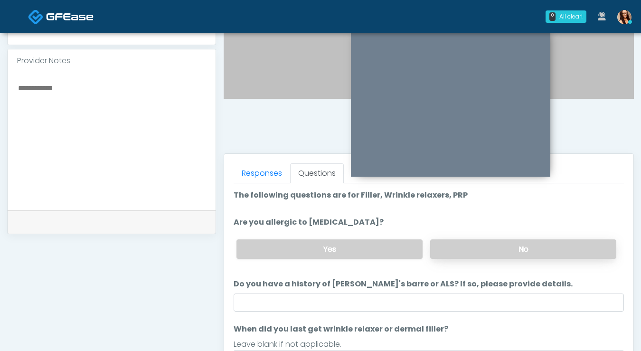
click at [495, 250] on label "No" at bounding box center [523, 248] width 186 height 19
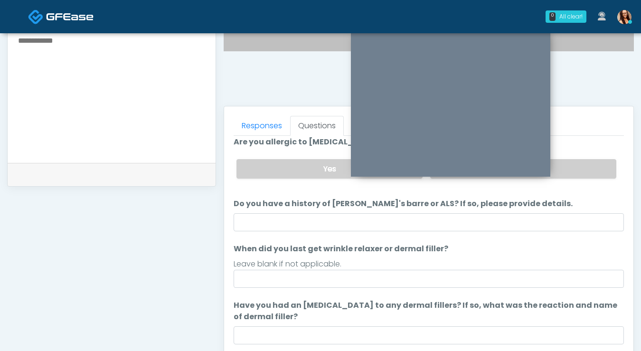
scroll to position [359, 0]
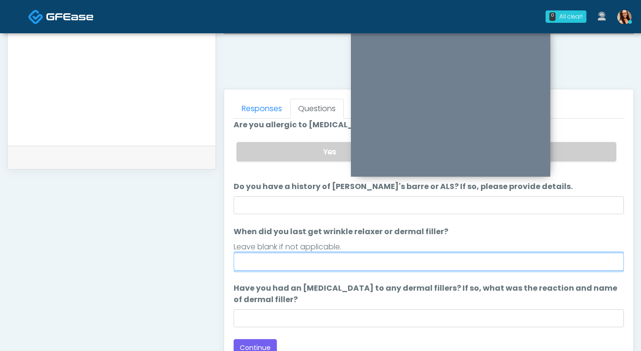
click at [343, 267] on input "When did you last get wrinkle relaxer or dermal filler?" at bounding box center [429, 262] width 390 height 18
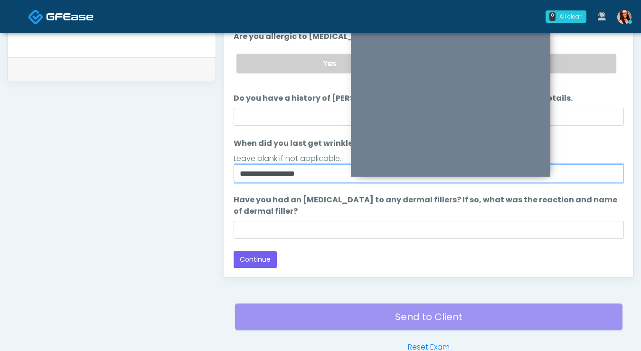
scroll to position [449, 0]
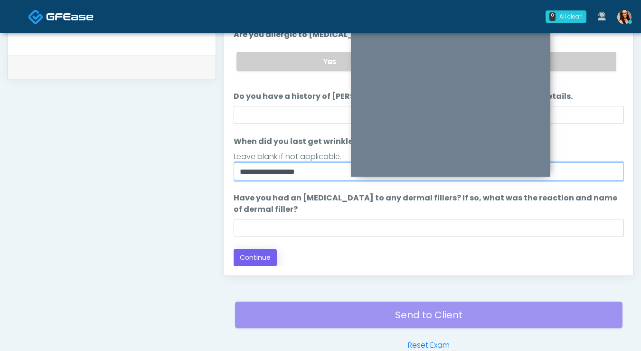
type input "**********"
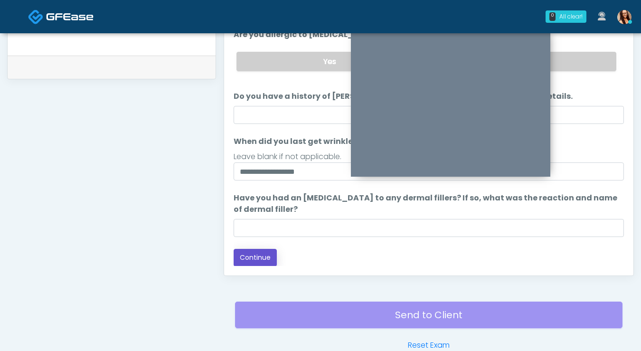
click at [262, 259] on button "Continue" at bounding box center [255, 258] width 43 height 18
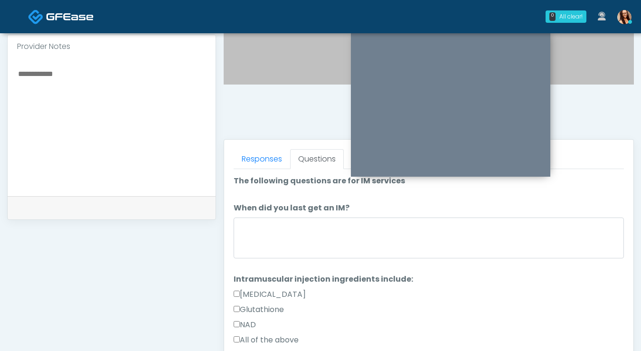
scroll to position [329, 0]
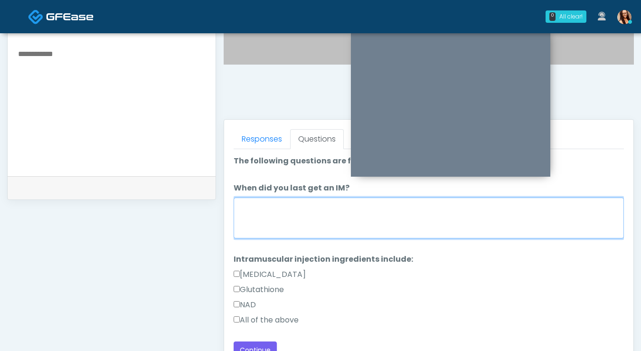
click at [283, 213] on textarea "When did you last get an IM?" at bounding box center [429, 218] width 390 height 41
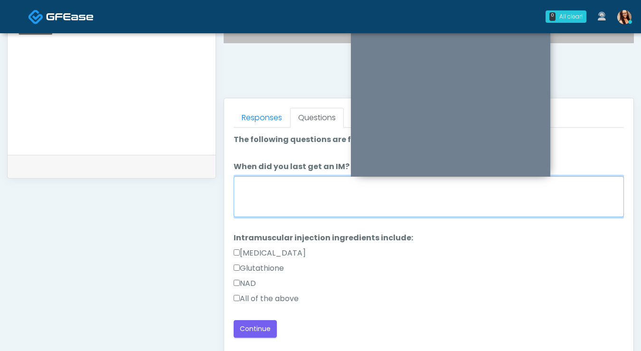
scroll to position [357, 0]
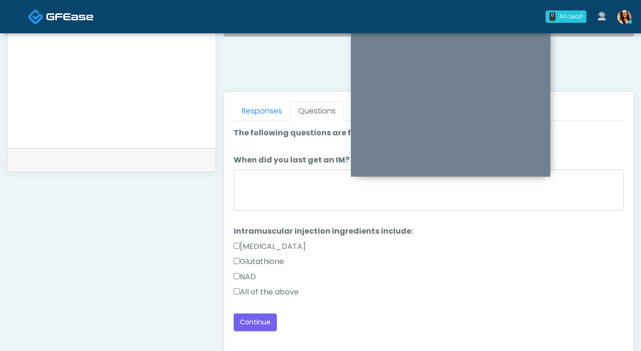
click at [266, 290] on label "All of the above" at bounding box center [266, 291] width 65 height 11
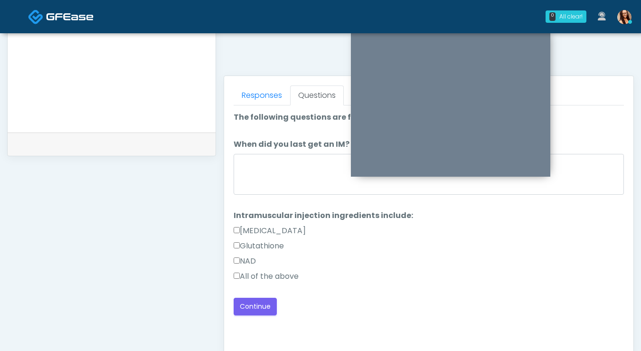
scroll to position [372, 0]
click at [263, 307] on button "Continue" at bounding box center [255, 307] width 43 height 18
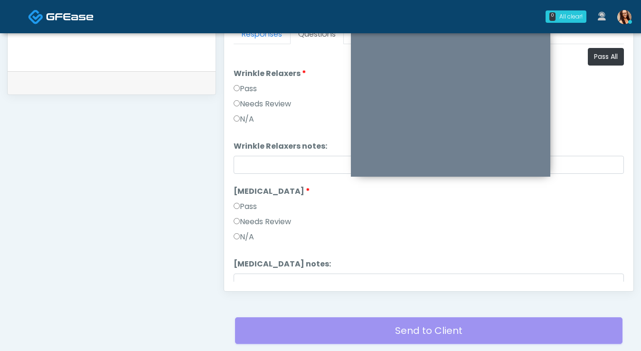
scroll to position [345, 0]
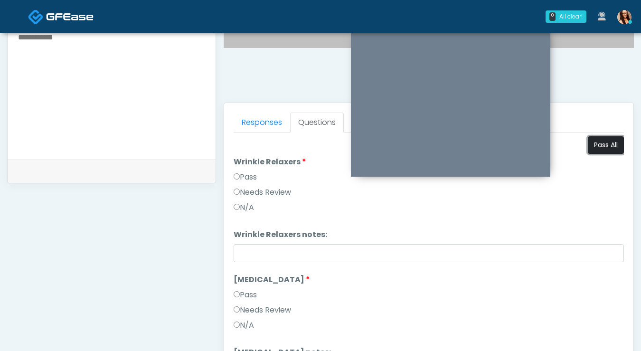
click at [611, 149] on button "Pass All" at bounding box center [606, 145] width 36 height 18
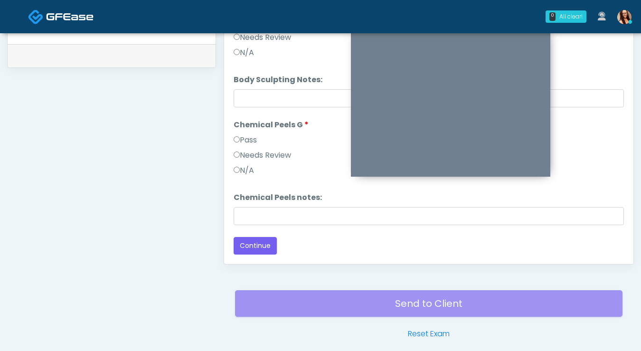
scroll to position [501, 0]
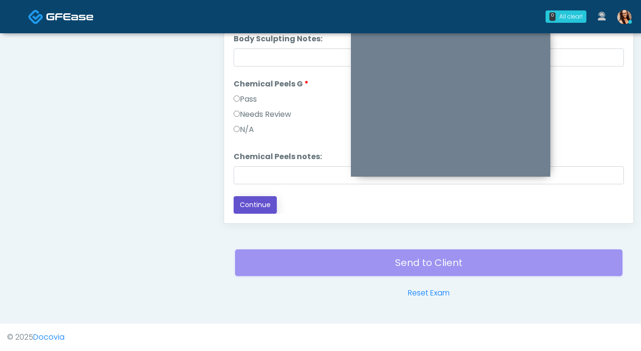
click at [245, 202] on button "Continue" at bounding box center [255, 205] width 43 height 18
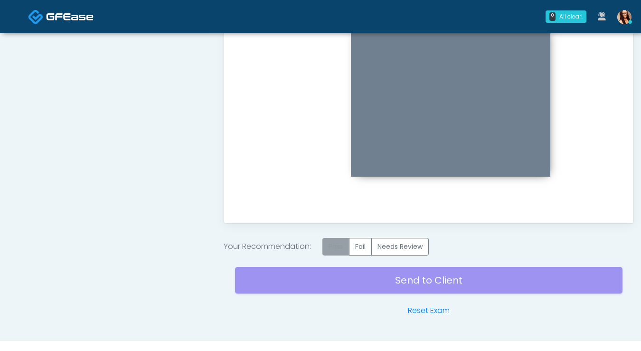
click at [339, 245] on label "Pass" at bounding box center [335, 247] width 27 height 18
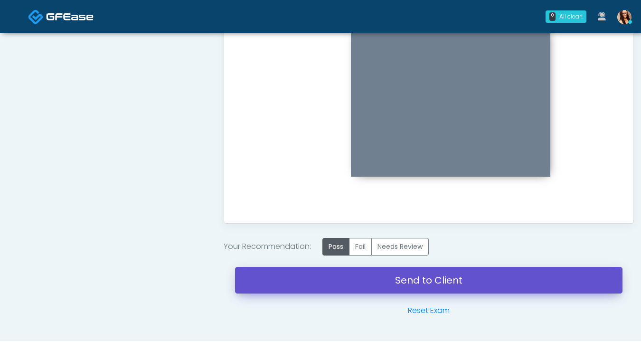
click at [327, 283] on link "Send to Client" at bounding box center [428, 280] width 387 height 27
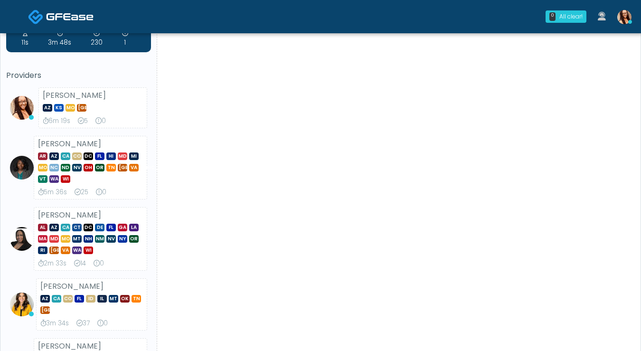
scroll to position [41, 0]
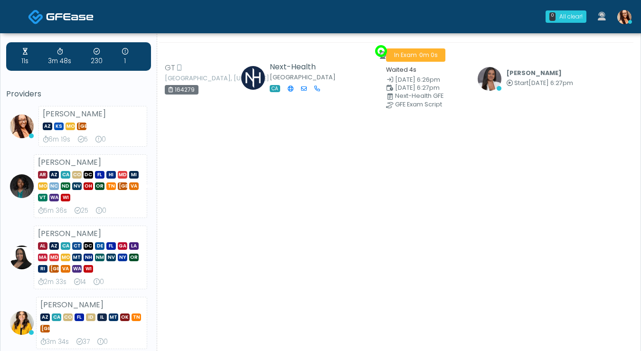
scroll to position [0, 0]
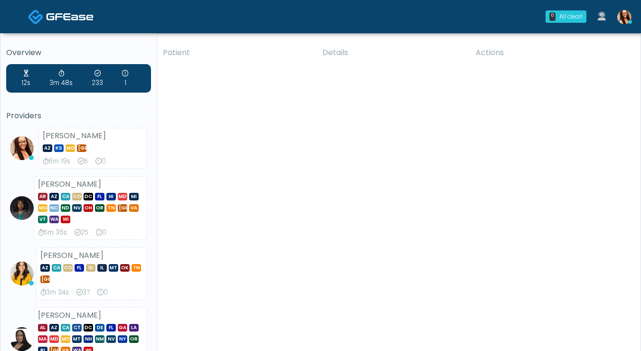
click at [621, 17] on img at bounding box center [624, 17] width 14 height 14
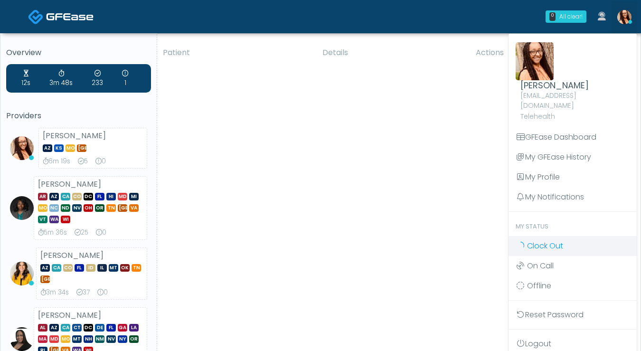
click at [557, 240] on span "Clock Out" at bounding box center [545, 245] width 36 height 11
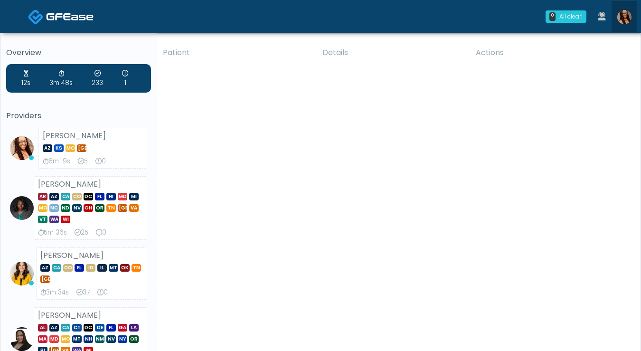
click at [626, 19] on img at bounding box center [624, 17] width 14 height 14
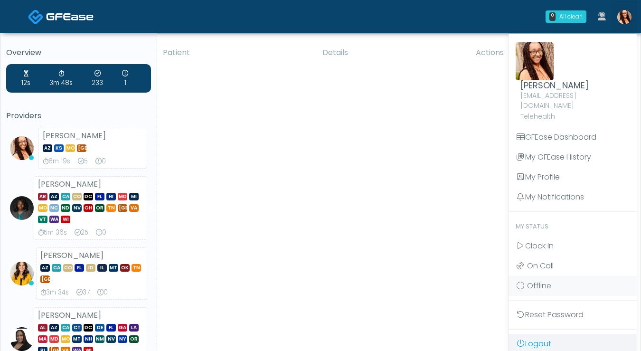
click at [535, 336] on link "Logout" at bounding box center [573, 344] width 128 height 20
